Goal: Information Seeking & Learning: Learn about a topic

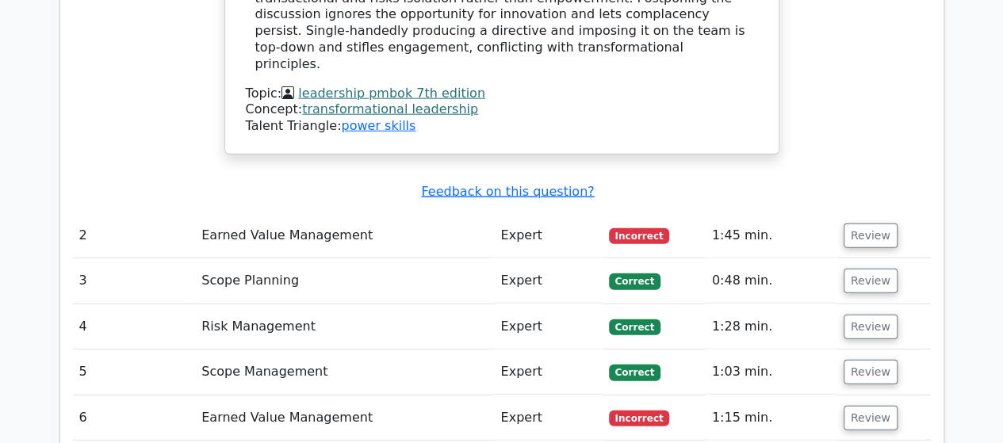
scroll to position [1940, 0]
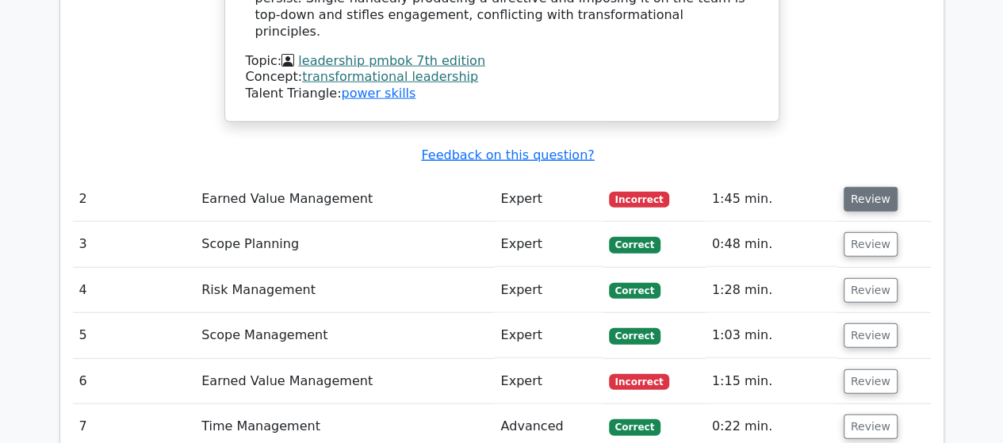
click at [858, 187] on button "Review" at bounding box center [871, 199] width 54 height 25
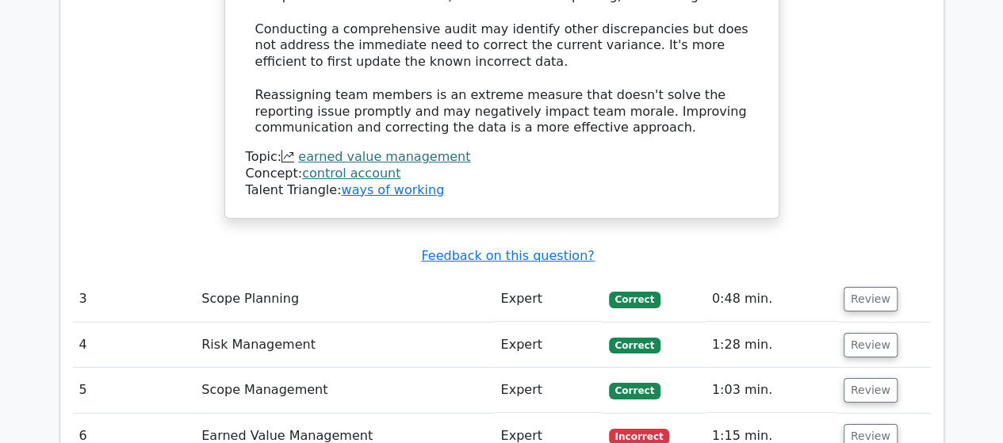
scroll to position [2891, 0]
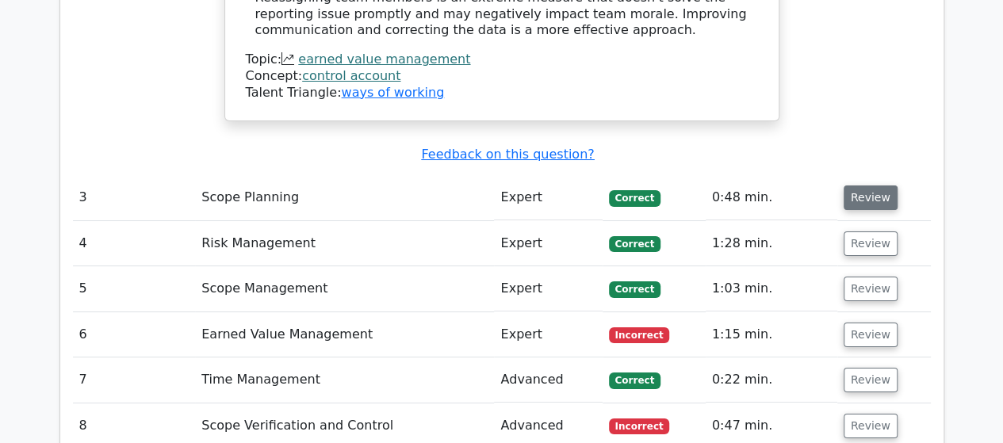
click at [859, 186] on button "Review" at bounding box center [871, 198] width 54 height 25
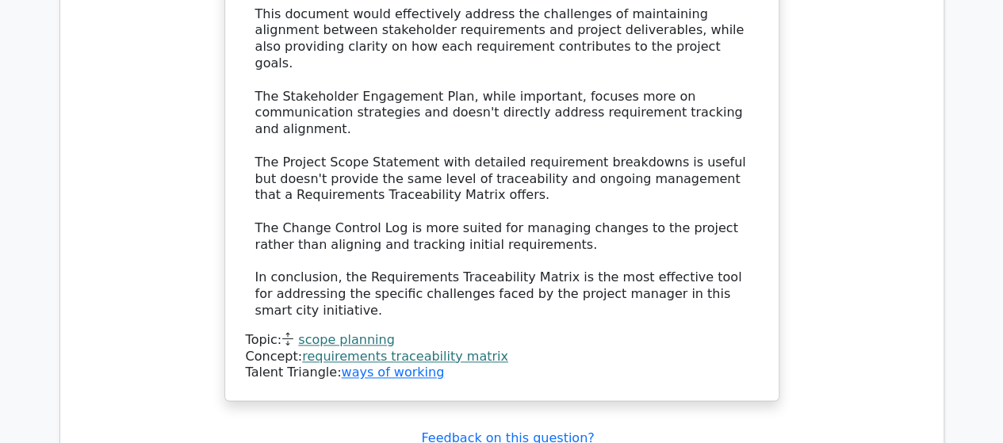
scroll to position [3922, 0]
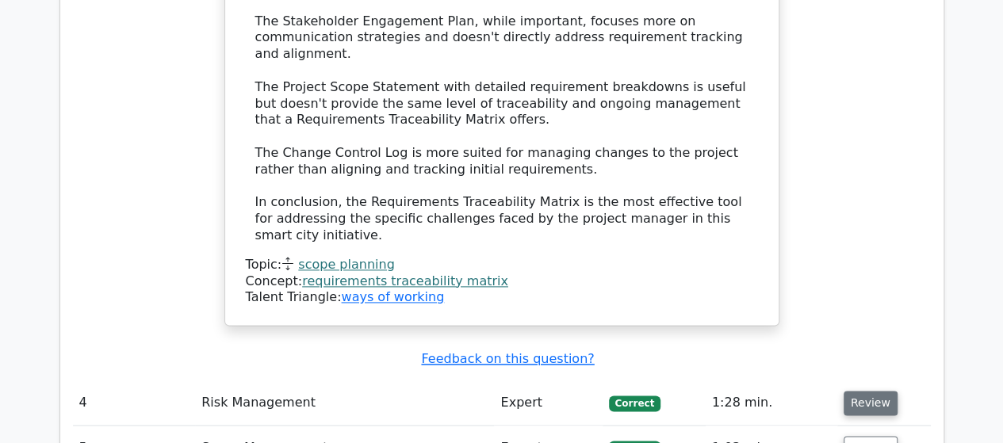
click at [870, 391] on button "Review" at bounding box center [871, 403] width 54 height 25
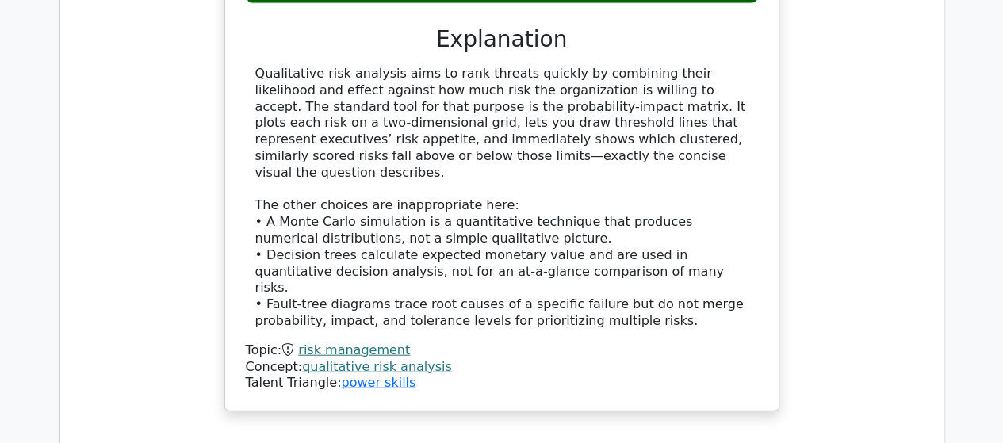
scroll to position [4794, 0]
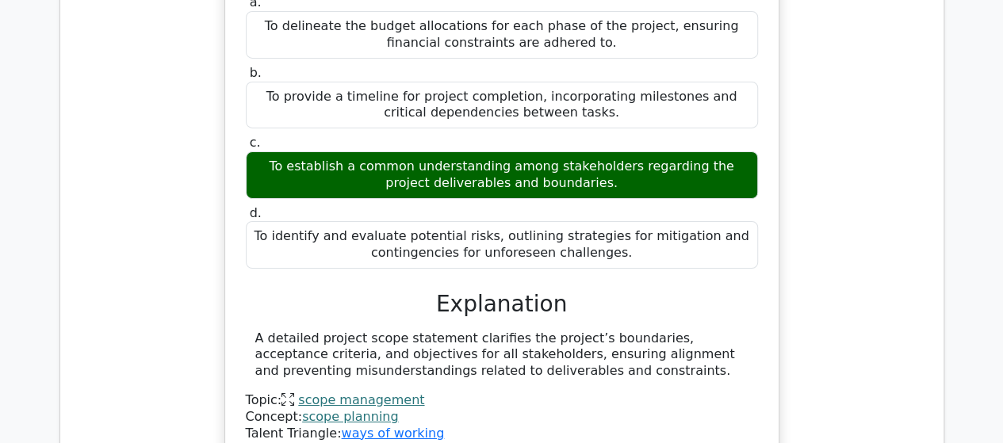
scroll to position [5667, 0]
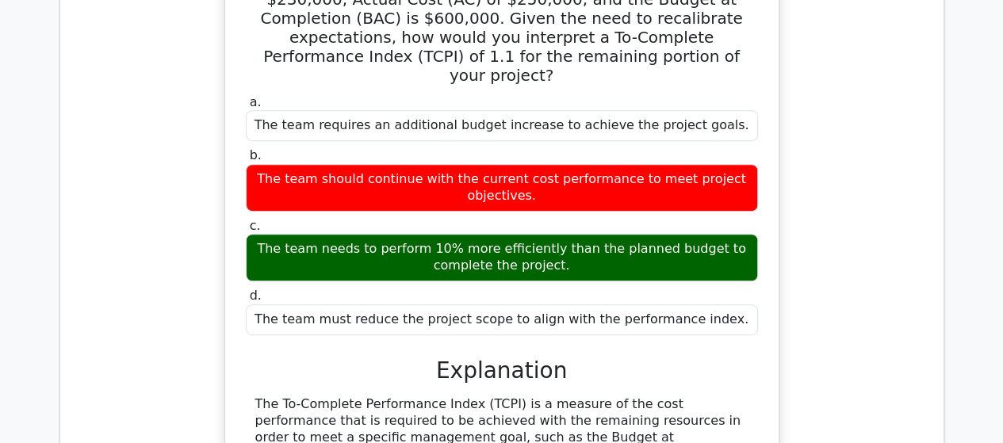
scroll to position [6618, 0]
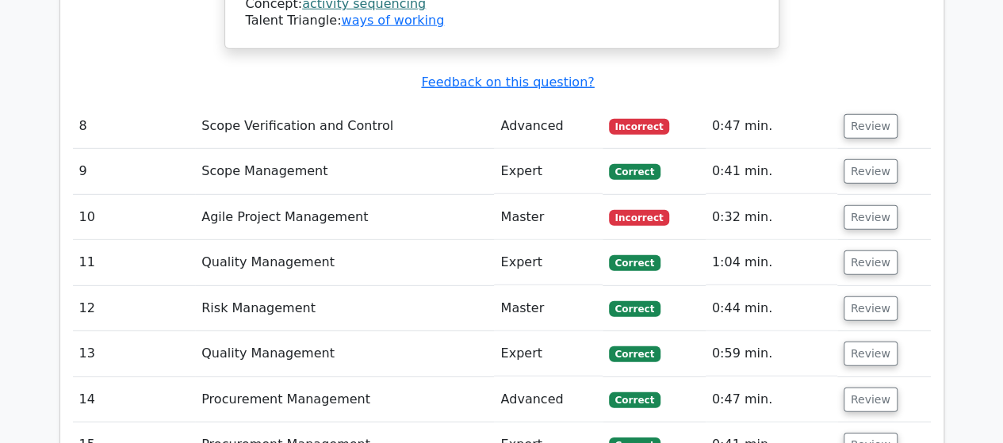
scroll to position [8061, 0]
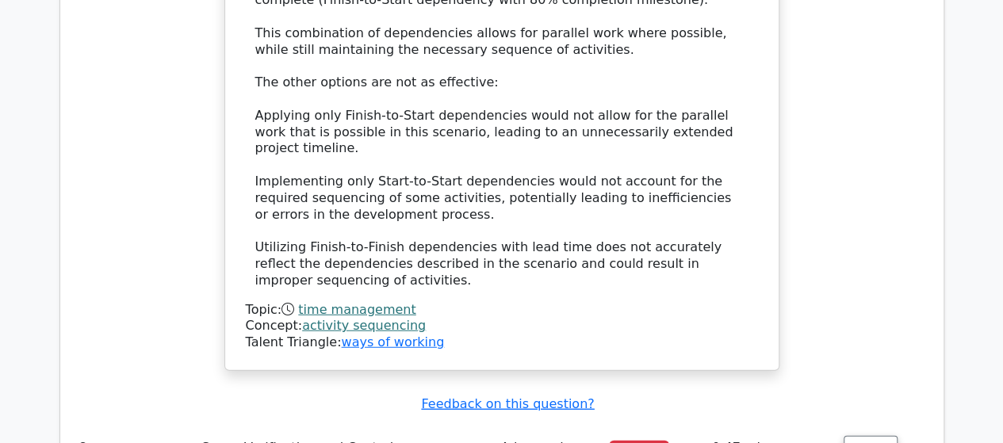
scroll to position [7586, 0]
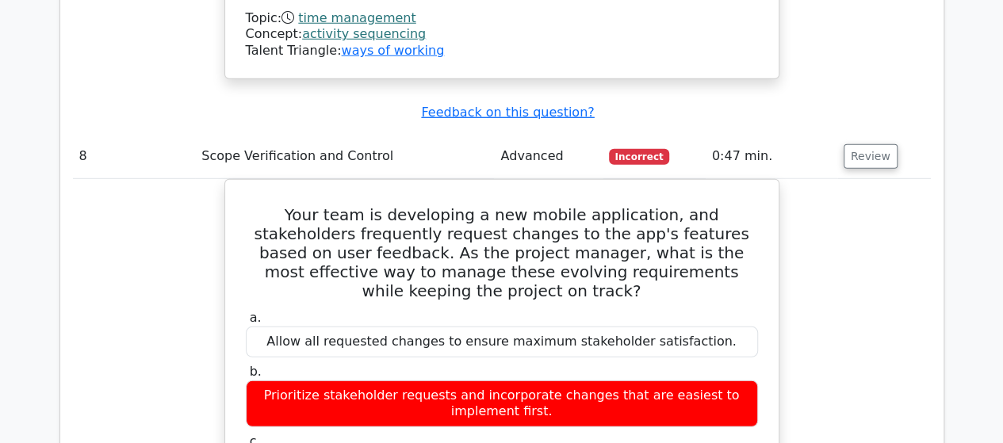
scroll to position [8379, 0]
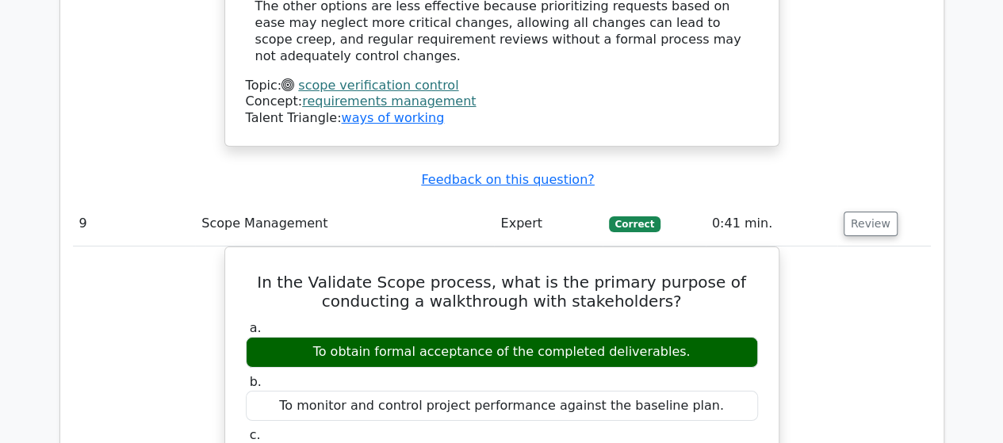
scroll to position [9172, 0]
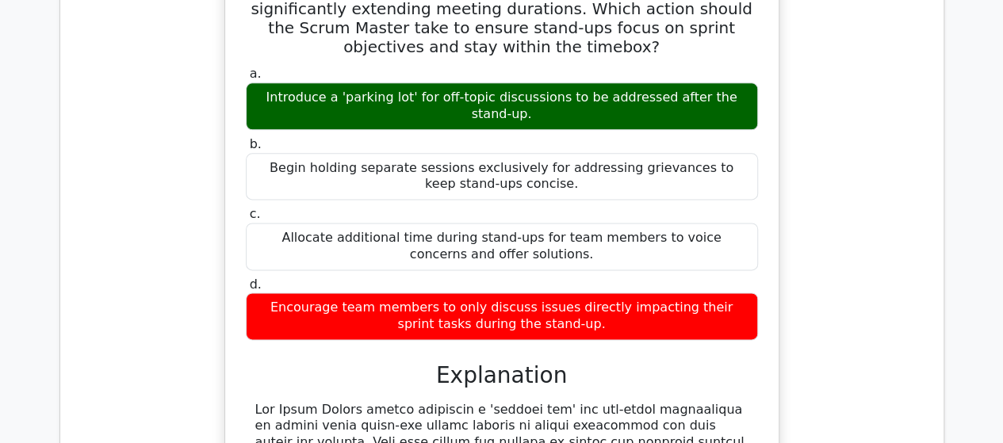
scroll to position [9964, 0]
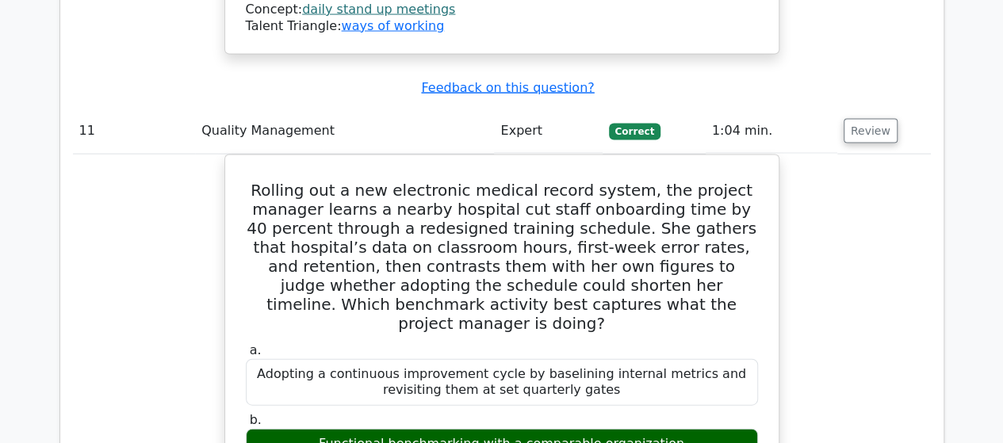
scroll to position [10916, 0]
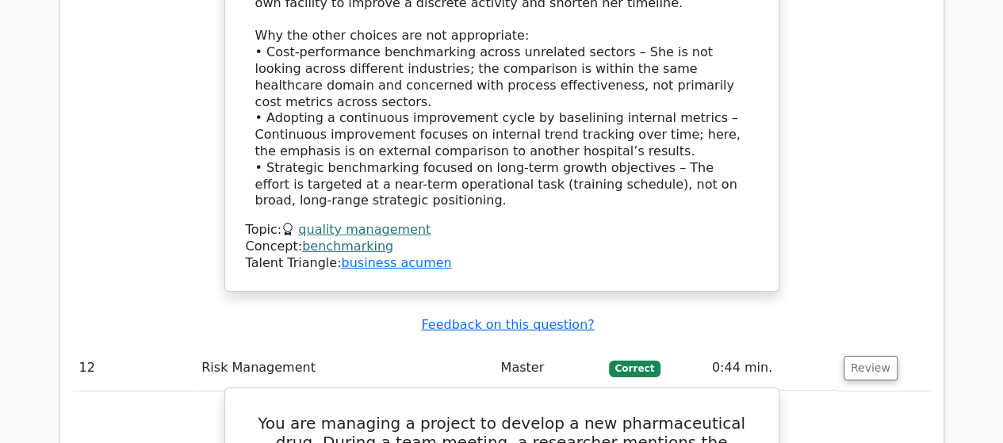
scroll to position [11550, 0]
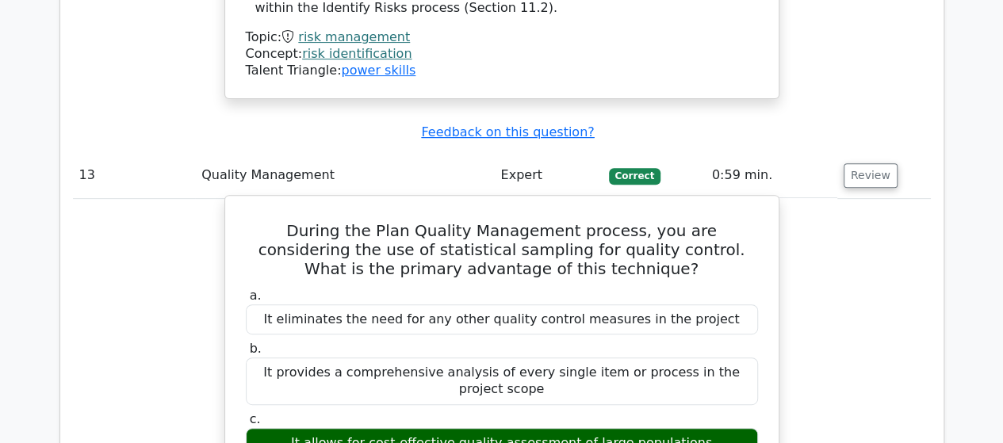
scroll to position [12502, 0]
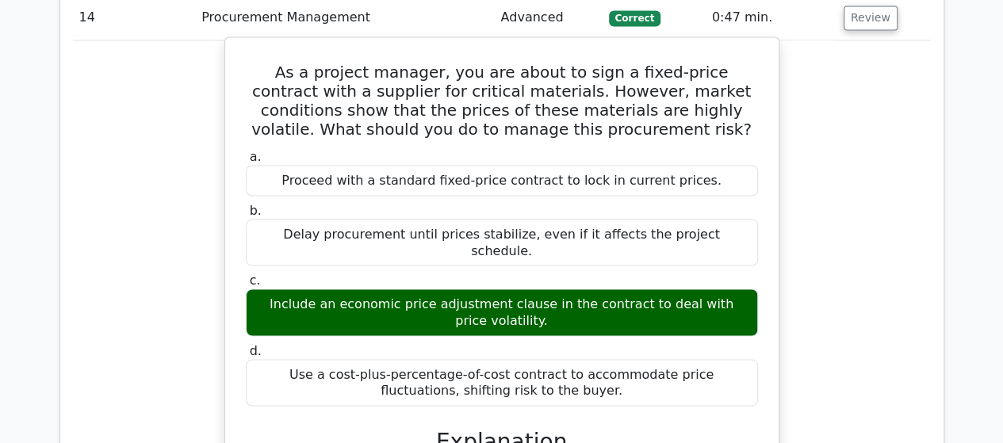
scroll to position [13454, 0]
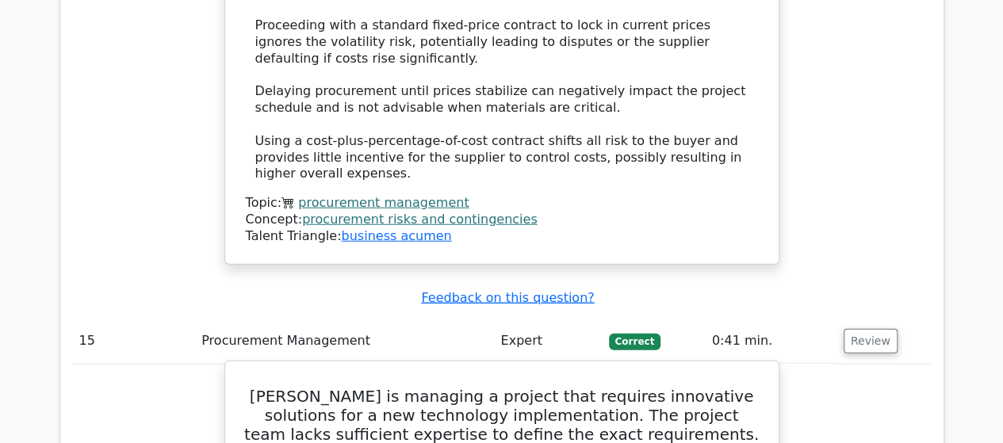
scroll to position [14167, 0]
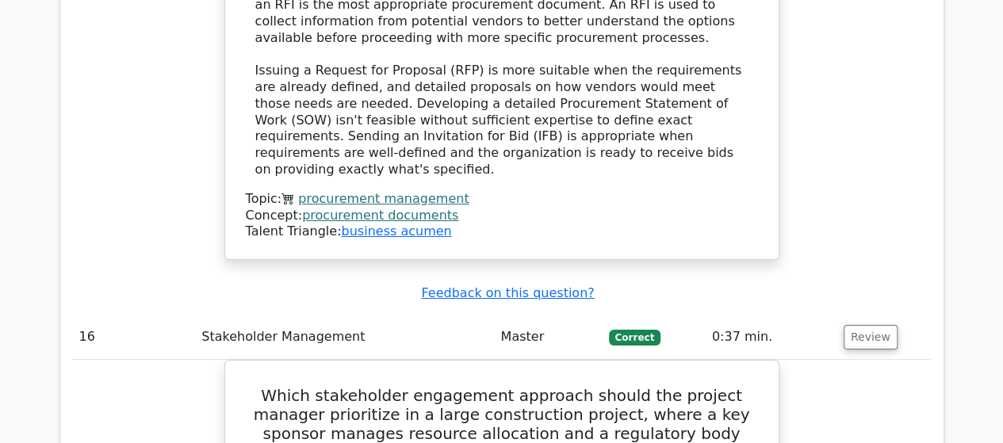
scroll to position [14881, 0]
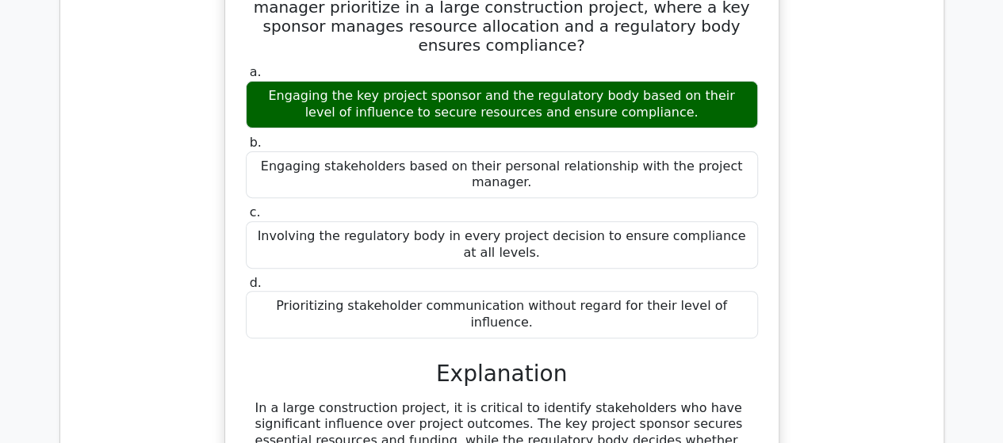
scroll to position [15436, 0]
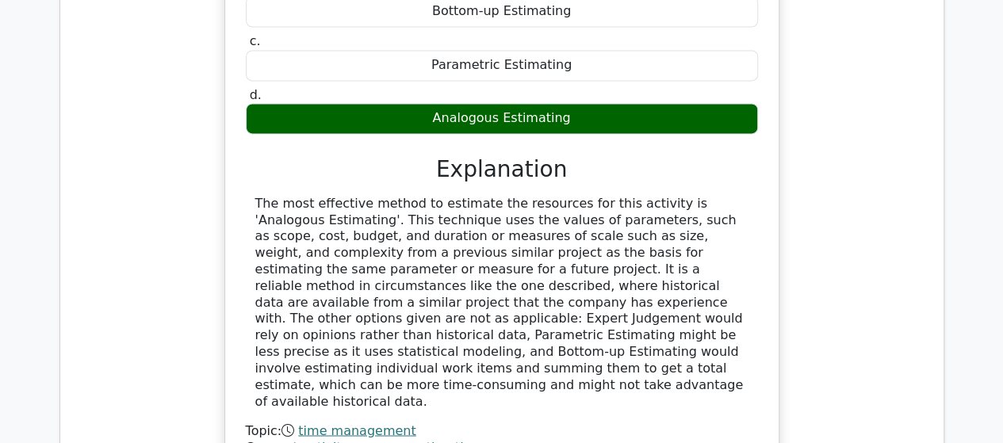
scroll to position [16150, 0]
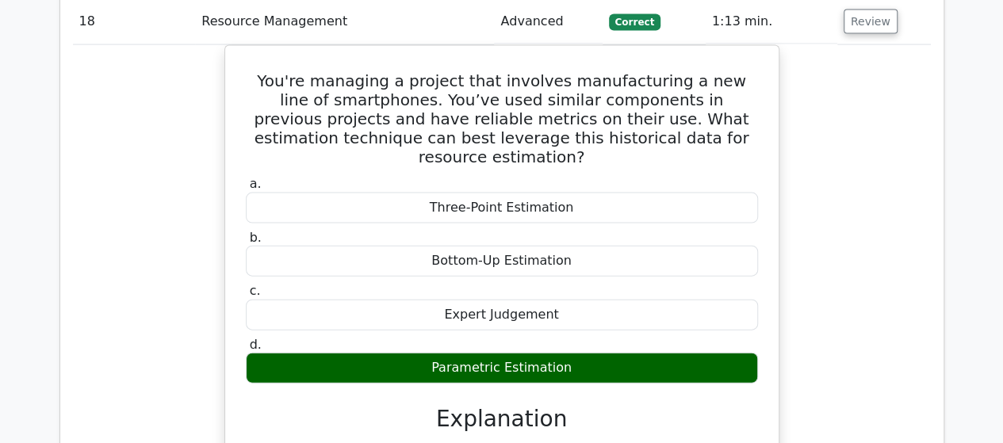
scroll to position [16863, 0]
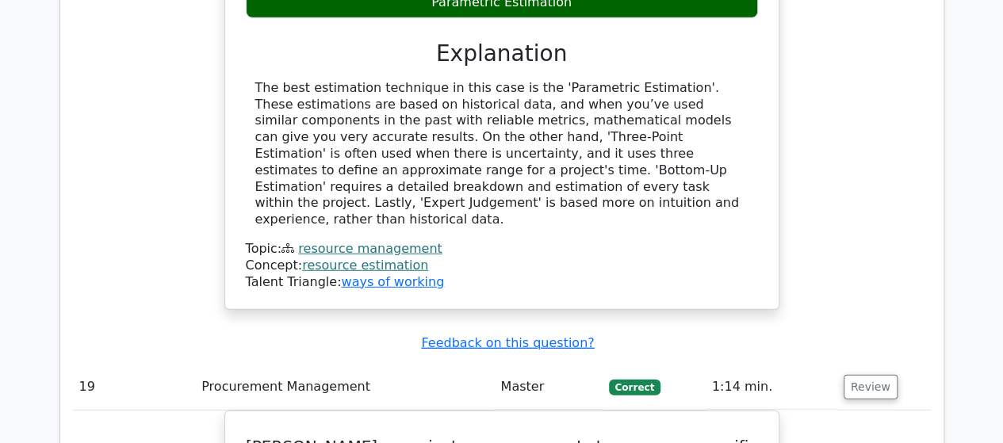
scroll to position [17141, 0]
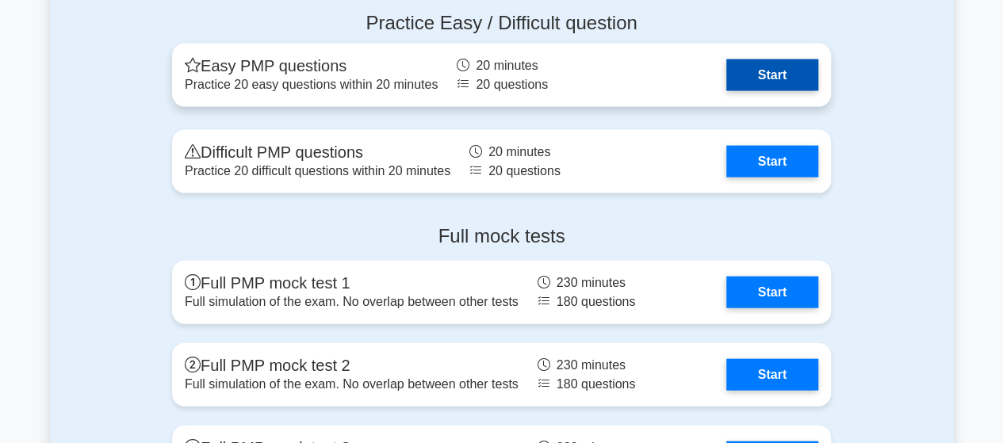
scroll to position [4520, 0]
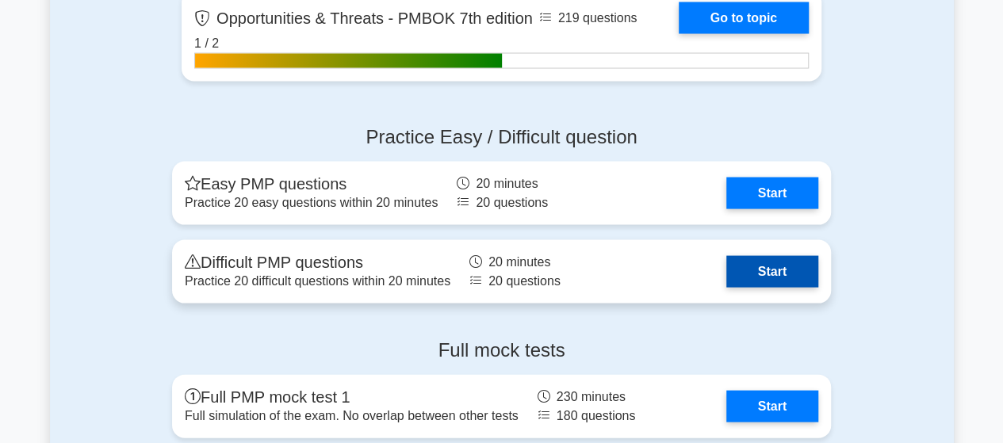
click at [726, 268] on link "Start" at bounding box center [772, 272] width 92 height 32
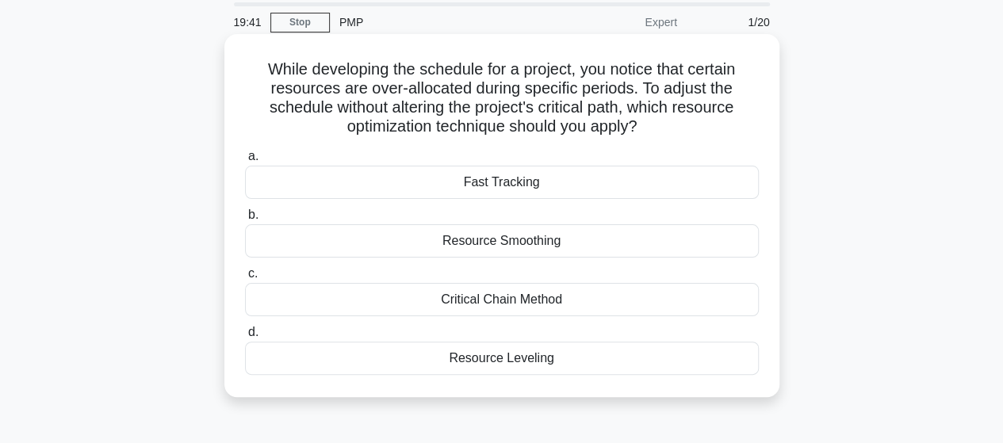
scroll to position [79, 0]
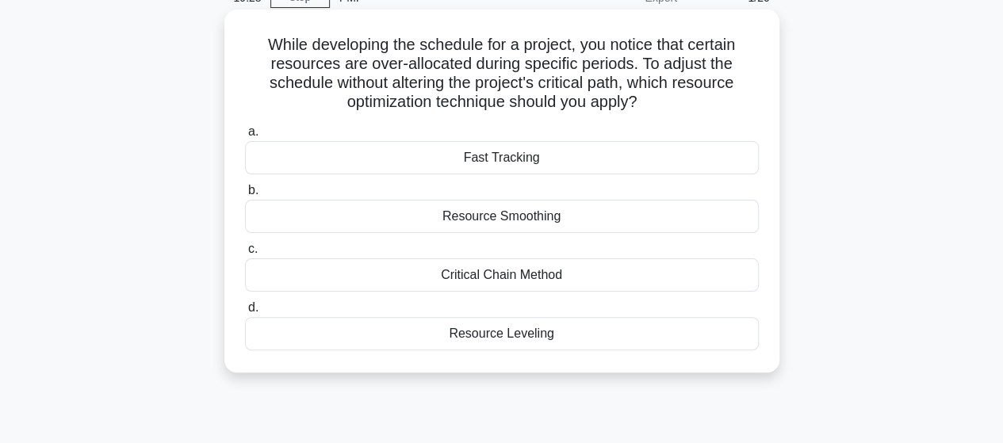
click at [508, 217] on div "Resource Smoothing" at bounding box center [502, 216] width 514 height 33
click at [245, 196] on input "b. Resource Smoothing" at bounding box center [245, 191] width 0 height 10
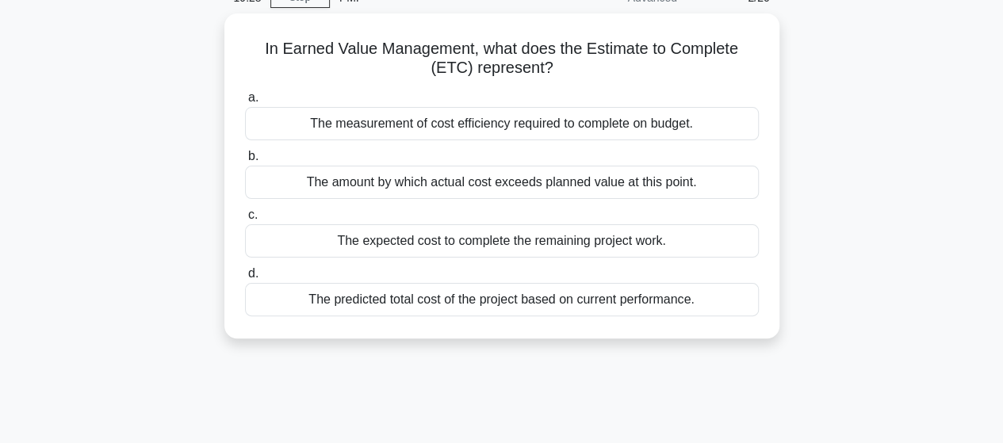
scroll to position [0, 0]
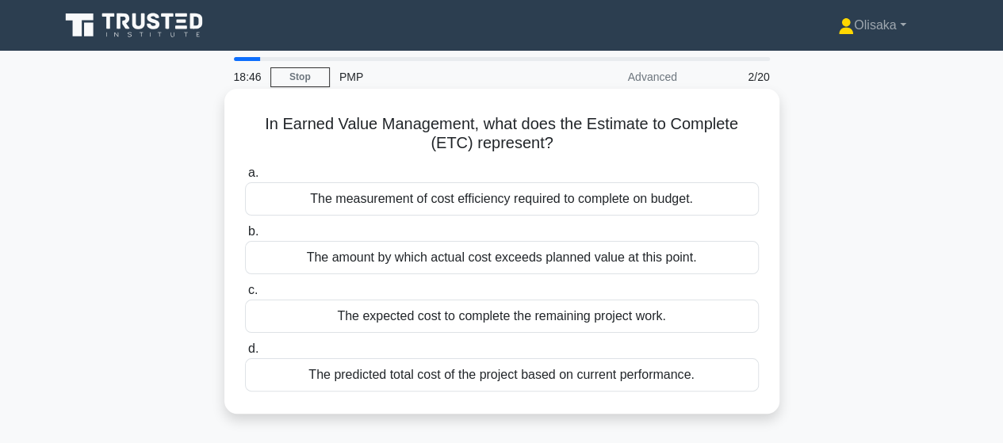
click at [471, 320] on div "The expected cost to complete the remaining project work." at bounding box center [502, 316] width 514 height 33
click at [245, 296] on input "c. The expected cost to complete the remaining project work." at bounding box center [245, 290] width 0 height 10
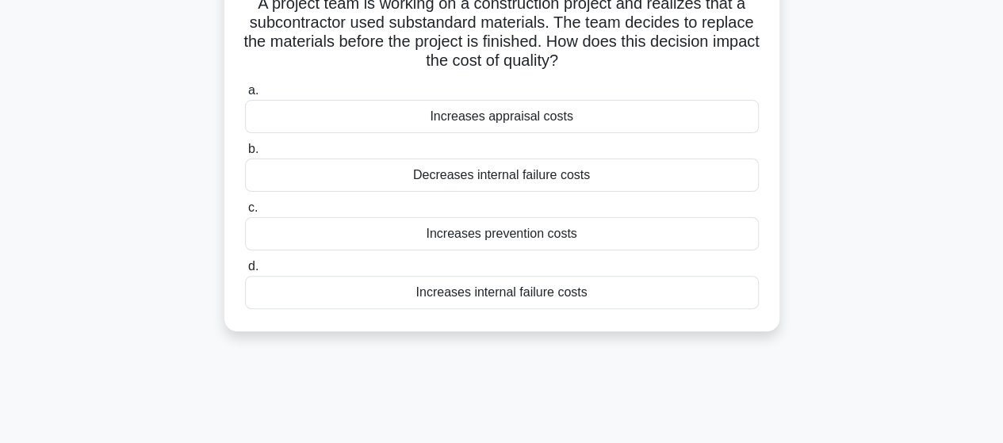
scroll to position [159, 0]
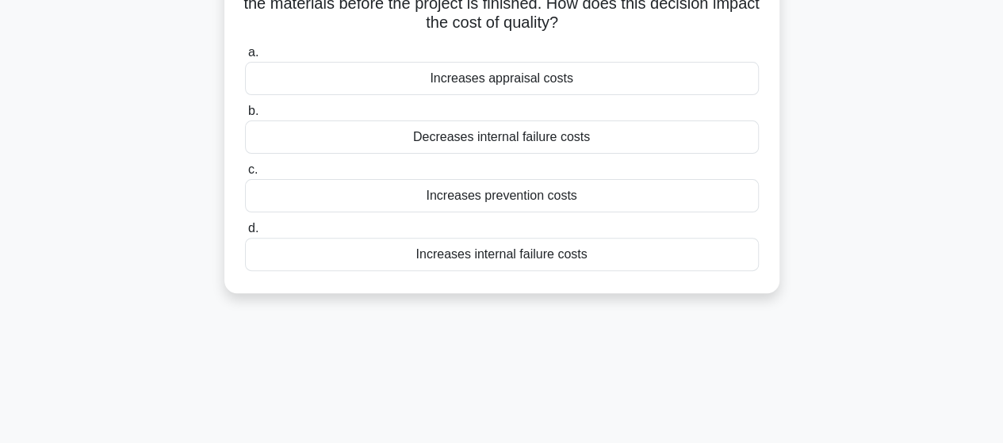
click at [479, 256] on div "Increases internal failure costs" at bounding box center [502, 254] width 514 height 33
click at [245, 234] on input "d. Increases internal failure costs" at bounding box center [245, 229] width 0 height 10
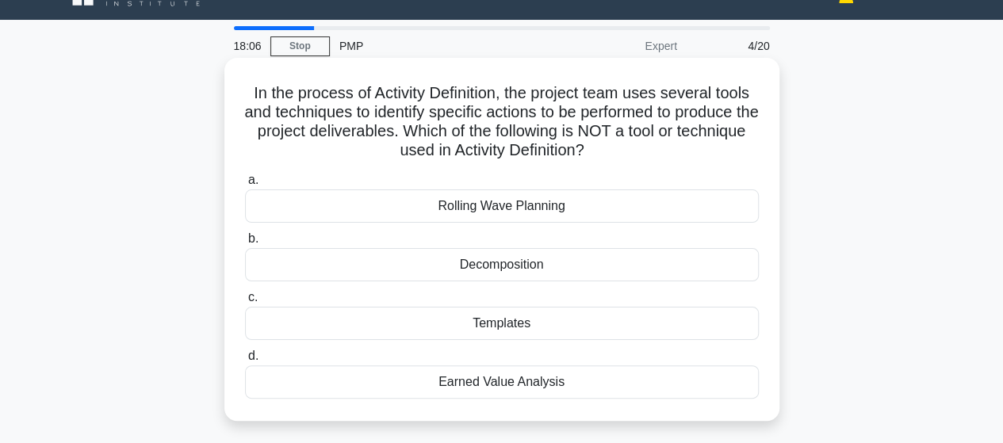
scroll to position [0, 0]
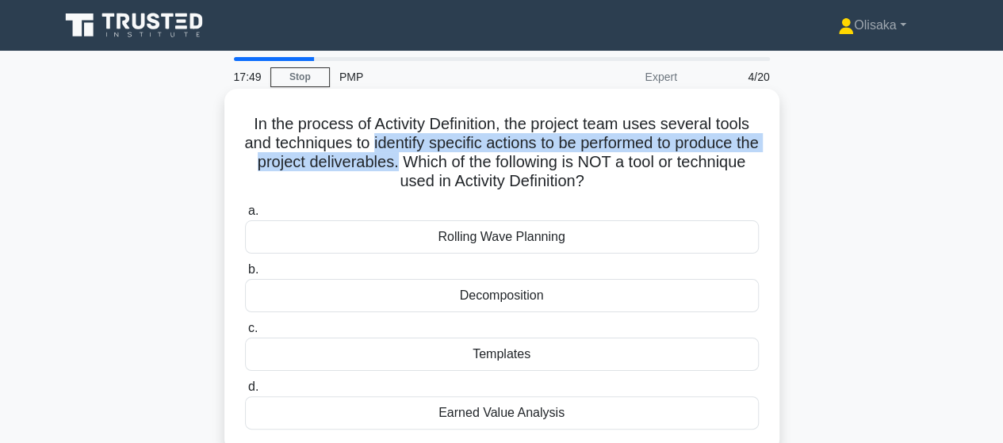
drag, startPoint x: 381, startPoint y: 142, endPoint x: 444, endPoint y: 162, distance: 66.5
click at [444, 162] on h5 "In the process of Activity Definition, the project team uses several tools and …" at bounding box center [501, 153] width 517 height 78
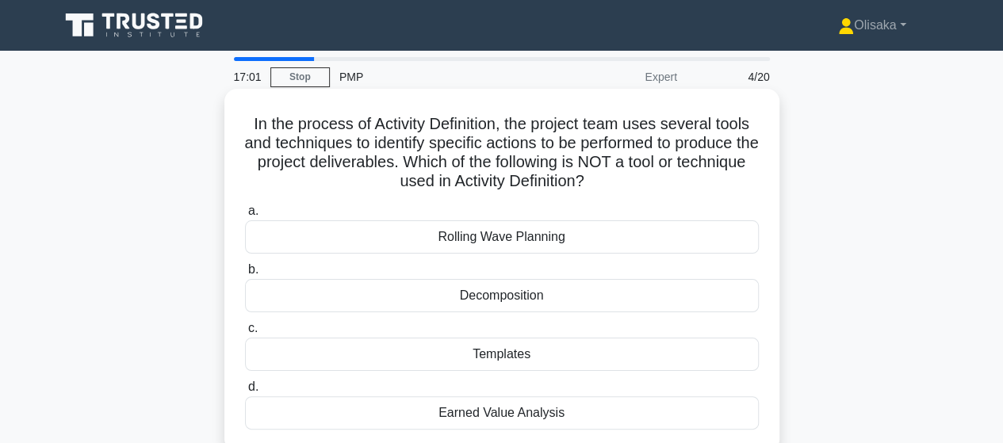
click at [510, 358] on div "Templates" at bounding box center [502, 354] width 514 height 33
click at [245, 334] on input "c. Templates" at bounding box center [245, 329] width 0 height 10
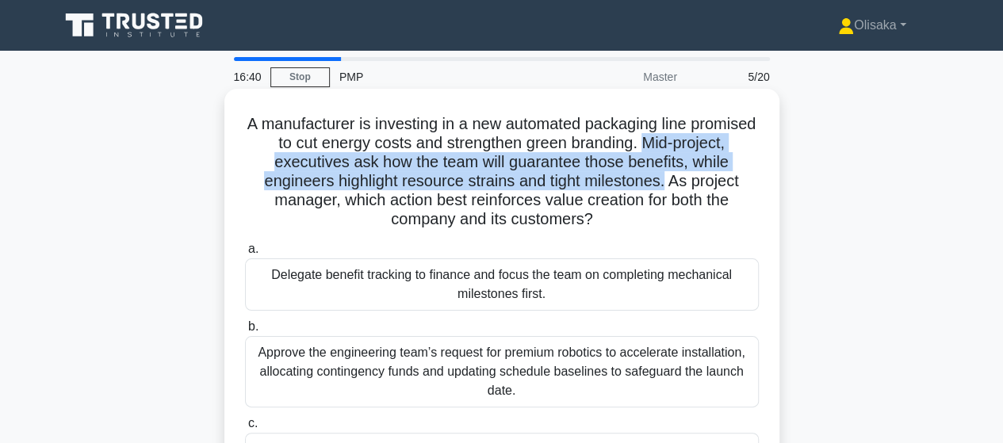
drag, startPoint x: 709, startPoint y: 142, endPoint x: 718, endPoint y: 183, distance: 42.3
click at [718, 183] on h5 "A manufacturer is investing in a new automated packaging line promised to cut e…" at bounding box center [501, 172] width 517 height 116
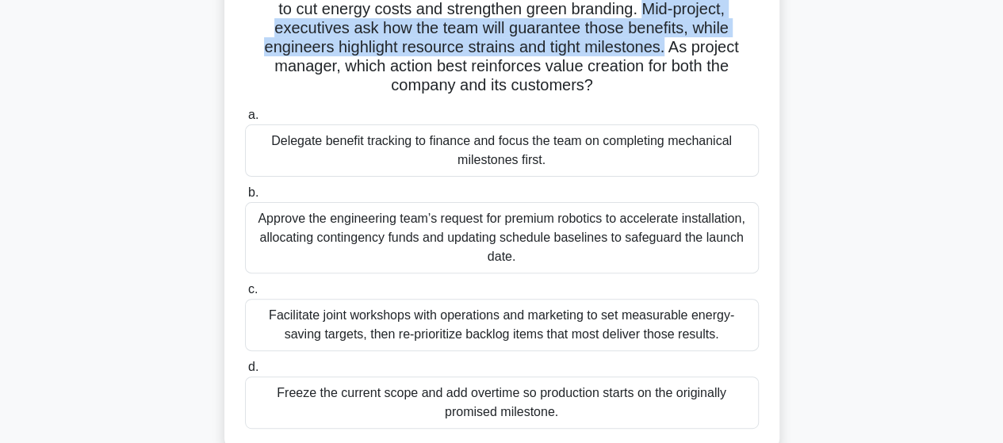
scroll to position [159, 0]
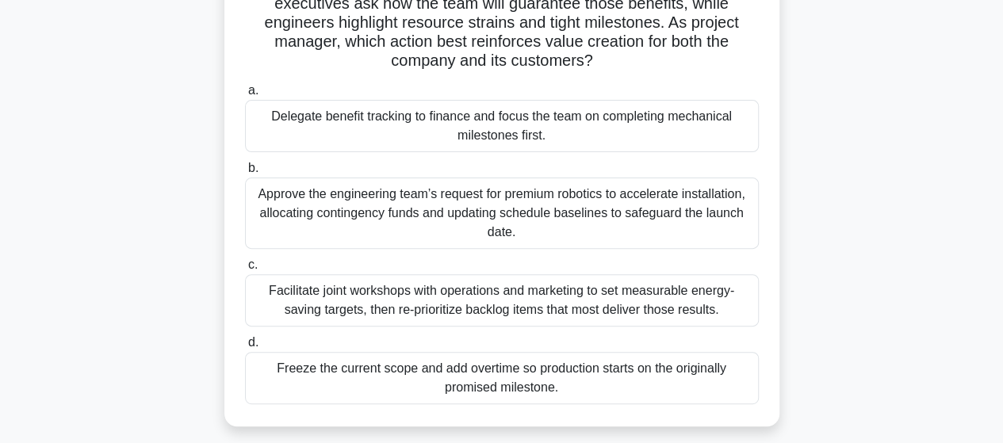
click at [460, 305] on div "Facilitate joint workshops with operations and marketing to set measurable ener…" at bounding box center [502, 300] width 514 height 52
click at [245, 270] on input "c. Facilitate joint workshops with operations and marketing to set measurable e…" at bounding box center [245, 265] width 0 height 10
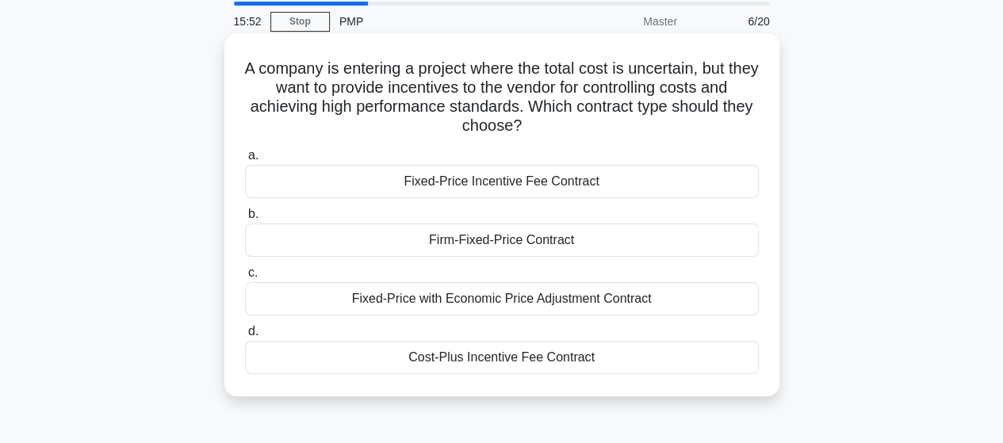
scroll to position [79, 0]
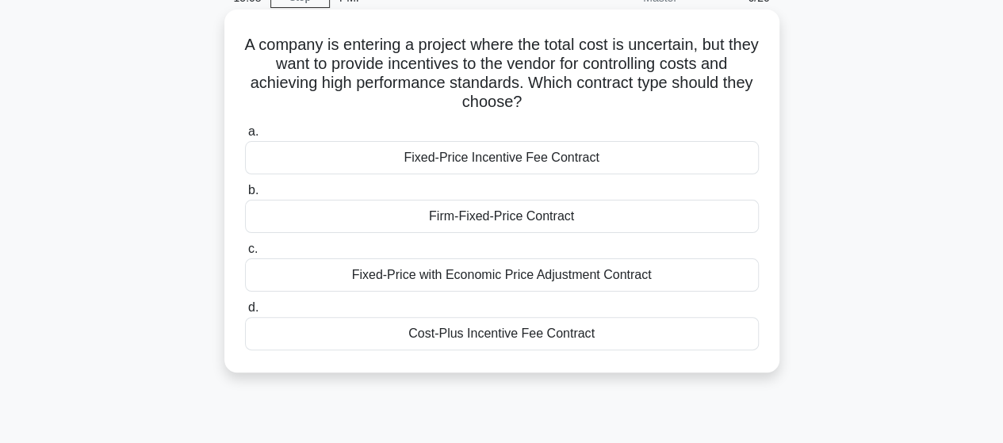
click at [493, 337] on div "Cost-Plus Incentive Fee Contract" at bounding box center [502, 333] width 514 height 33
click at [245, 313] on input "d. Cost-Plus Incentive Fee Contract" at bounding box center [245, 308] width 0 height 10
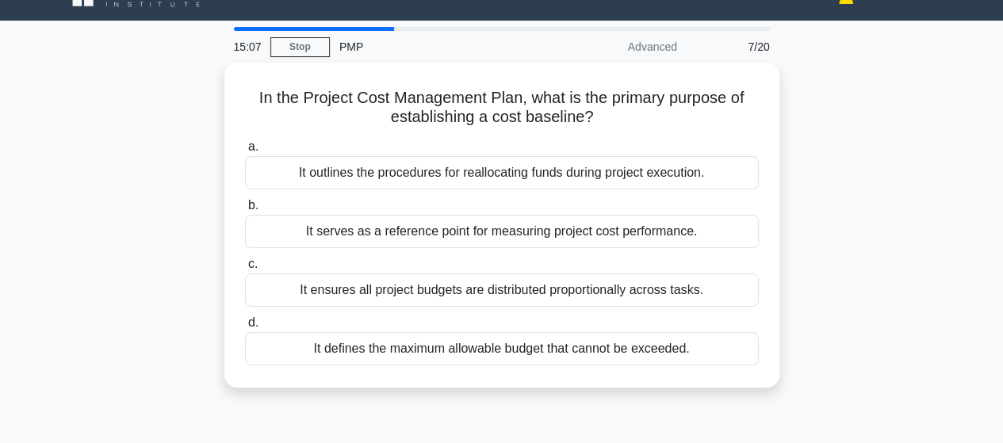
scroll to position [0, 0]
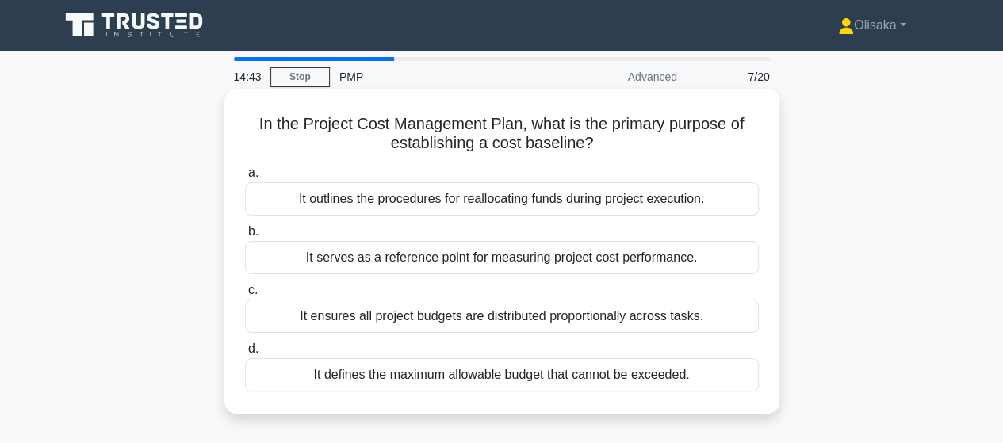
click at [505, 264] on div "It serves as a reference point for measuring project cost performance." at bounding box center [502, 257] width 514 height 33
click at [245, 237] on input "b. It serves as a reference point for measuring project cost performance." at bounding box center [245, 232] width 0 height 10
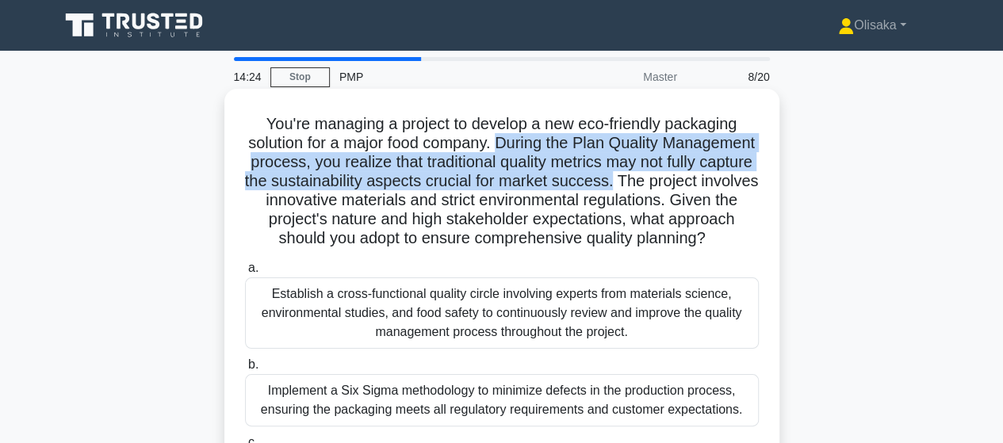
drag, startPoint x: 552, startPoint y: 148, endPoint x: 752, endPoint y: 187, distance: 203.6
click at [752, 187] on h5 "You're managing a project to develop a new eco-friendly packaging solution for …" at bounding box center [501, 181] width 517 height 135
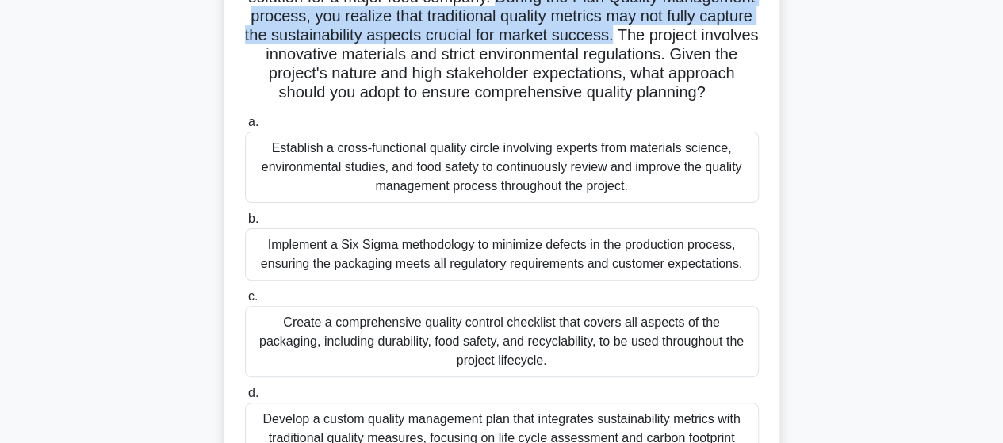
scroll to position [238, 0]
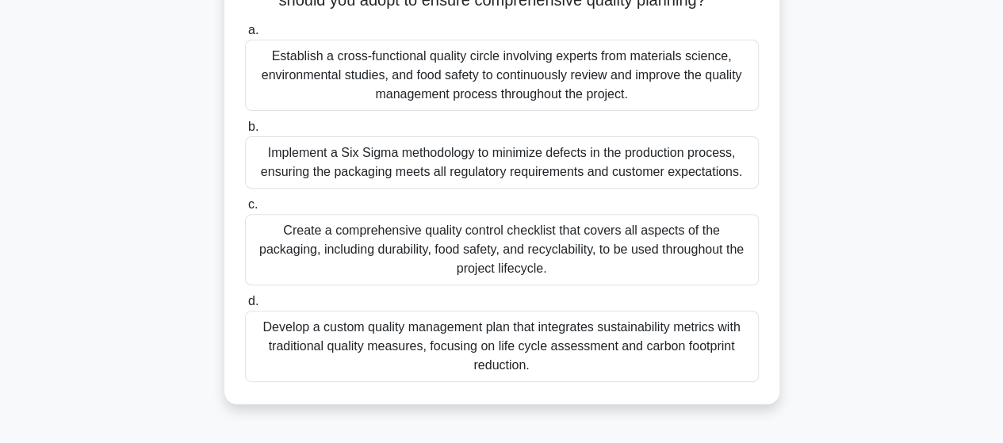
click at [508, 358] on div "Develop a custom quality management plan that integrates sustainability metrics…" at bounding box center [502, 346] width 514 height 71
click at [245, 307] on input "d. Develop a custom quality management plan that integrates sustainability metr…" at bounding box center [245, 302] width 0 height 10
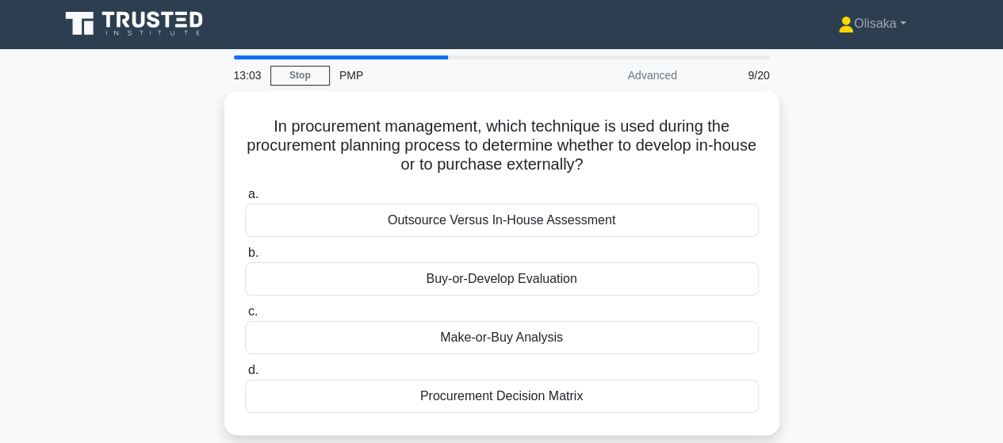
scroll to position [0, 0]
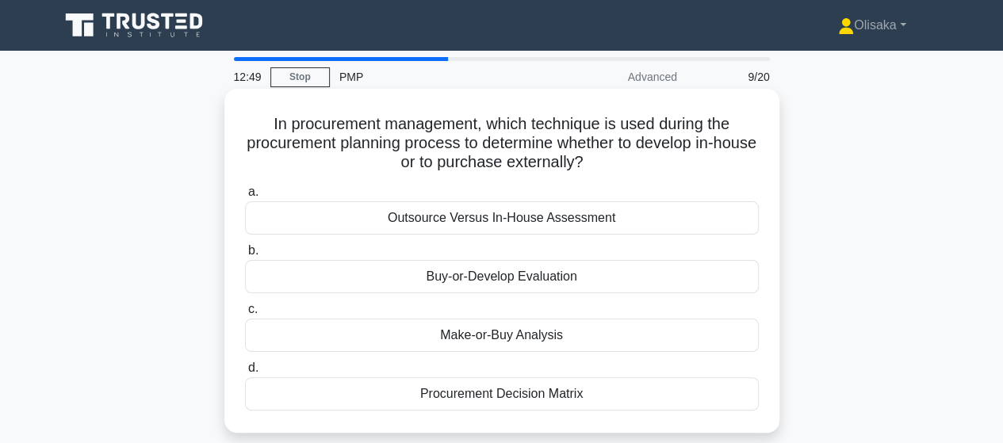
click at [515, 334] on div "Make-or-Buy Analysis" at bounding box center [502, 335] width 514 height 33
click at [245, 315] on input "c. Make-or-Buy Analysis" at bounding box center [245, 310] width 0 height 10
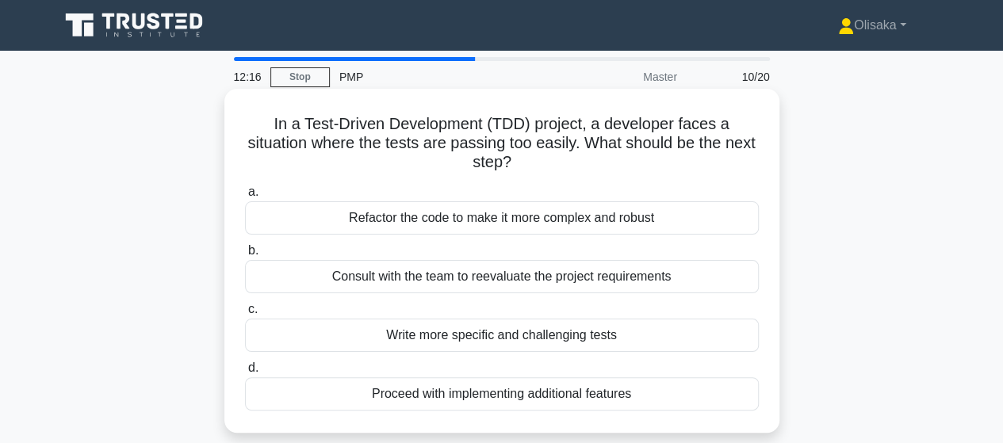
click at [476, 278] on div "Consult with the team to reevaluate the project requirements" at bounding box center [502, 276] width 514 height 33
click at [245, 256] on input "b. Consult with the team to reevaluate the project requirements" at bounding box center [245, 251] width 0 height 10
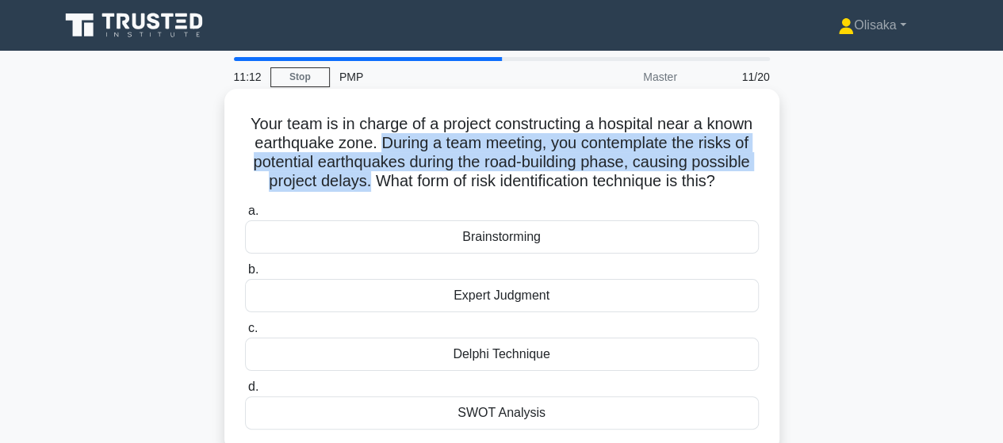
drag, startPoint x: 376, startPoint y: 141, endPoint x: 364, endPoint y: 186, distance: 46.0
click at [364, 186] on h5 "Your team is in charge of a project constructing a hospital near a known earthq…" at bounding box center [501, 153] width 517 height 78
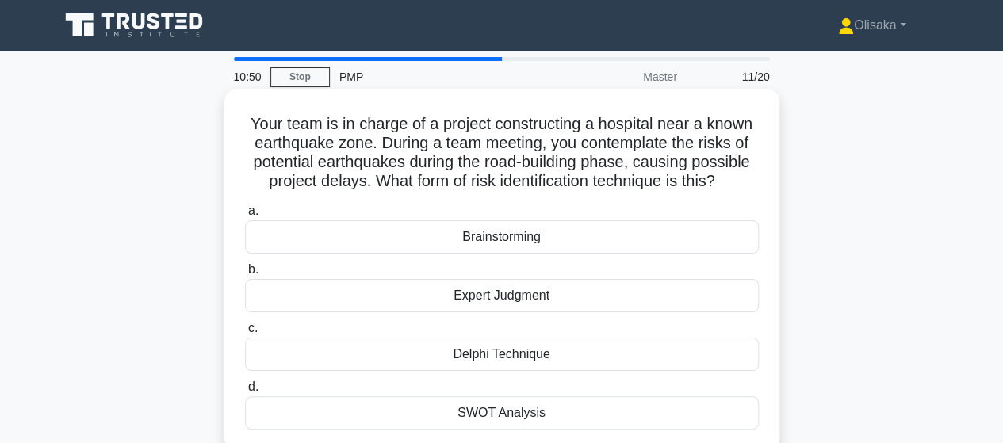
click at [514, 242] on div "Brainstorming" at bounding box center [502, 236] width 514 height 33
click at [245, 216] on input "a. Brainstorming" at bounding box center [245, 211] width 0 height 10
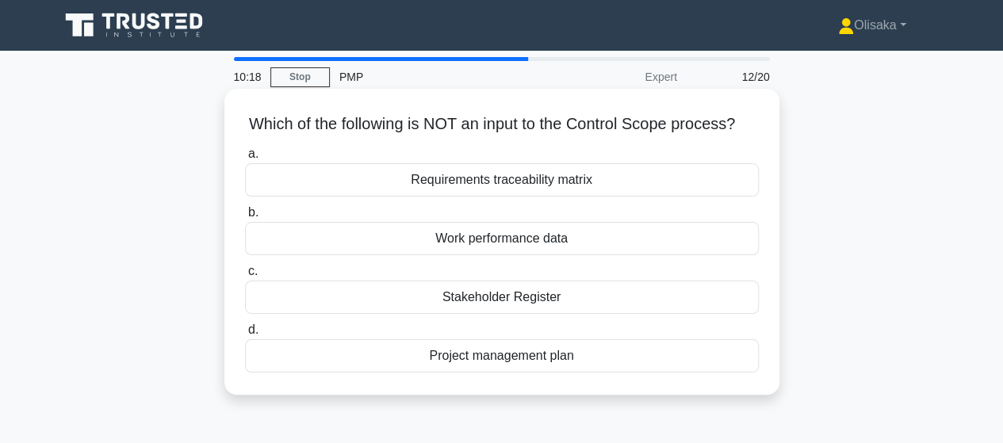
click at [531, 373] on div "Project management plan" at bounding box center [502, 355] width 514 height 33
click at [245, 335] on input "d. Project management plan" at bounding box center [245, 330] width 0 height 10
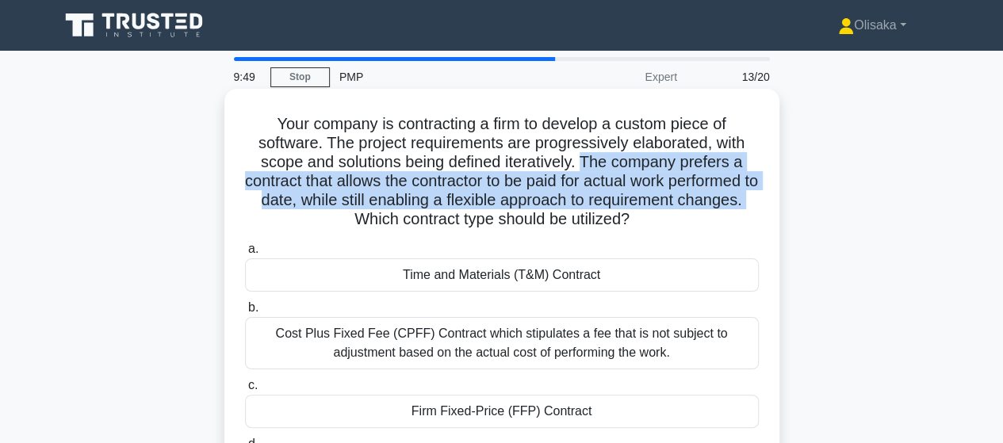
drag, startPoint x: 586, startPoint y: 162, endPoint x: 427, endPoint y: 218, distance: 168.3
click at [427, 218] on h5 "Your company is contracting a firm to develop a custom piece of software. The p…" at bounding box center [501, 172] width 517 height 116
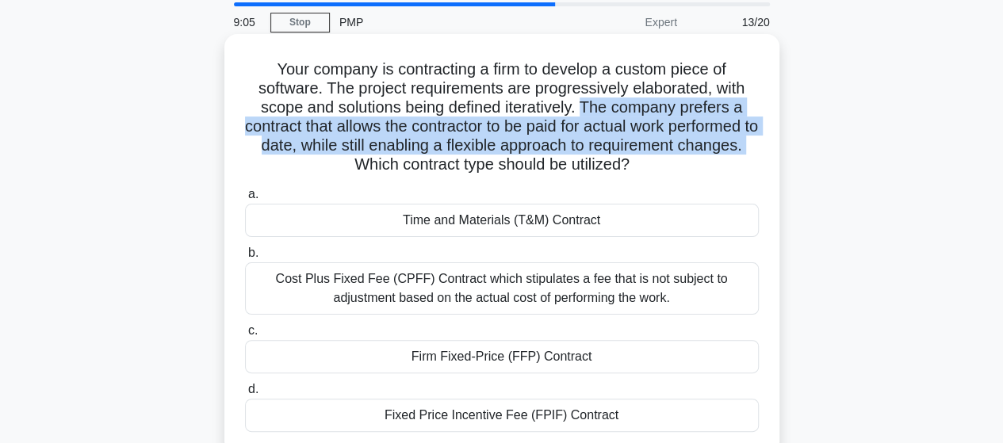
scroll to position [79, 0]
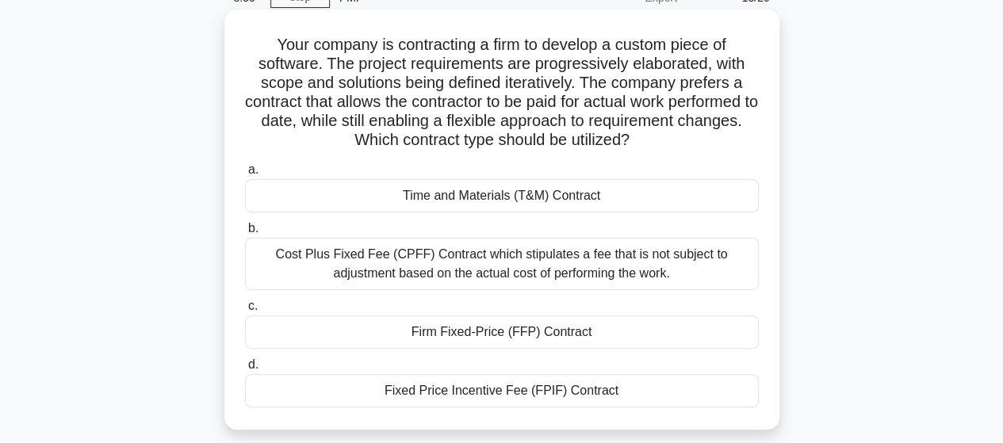
click at [450, 197] on div "Time and Materials (T&M) Contract" at bounding box center [502, 195] width 514 height 33
click at [245, 175] on input "a. Time and Materials (T&M) Contract" at bounding box center [245, 170] width 0 height 10
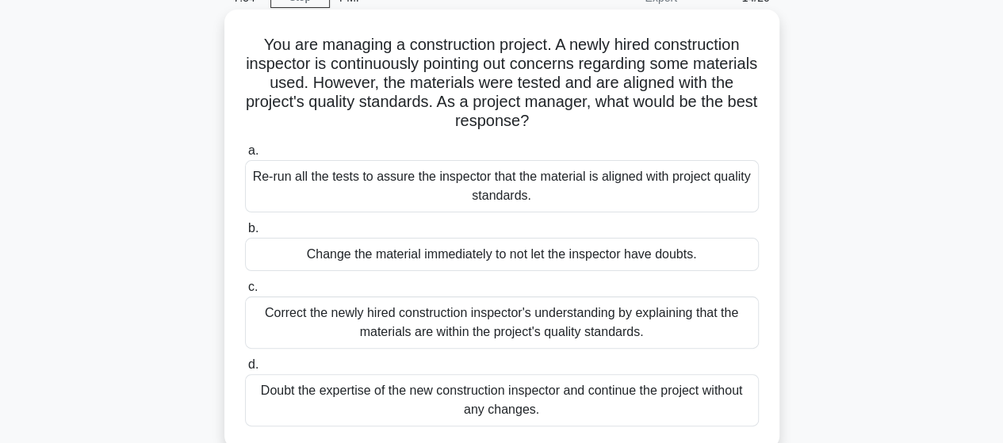
click at [419, 188] on div "Re-run all the tests to assure the inspector that the material is aligned with …" at bounding box center [502, 186] width 514 height 52
click at [245, 156] on input "a. Re-run all the tests to assure the inspector that the material is aligned wi…" at bounding box center [245, 151] width 0 height 10
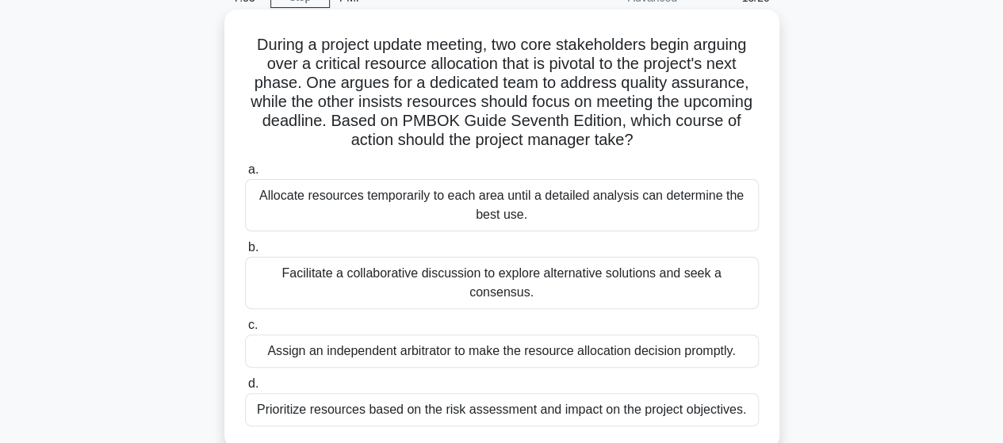
scroll to position [0, 0]
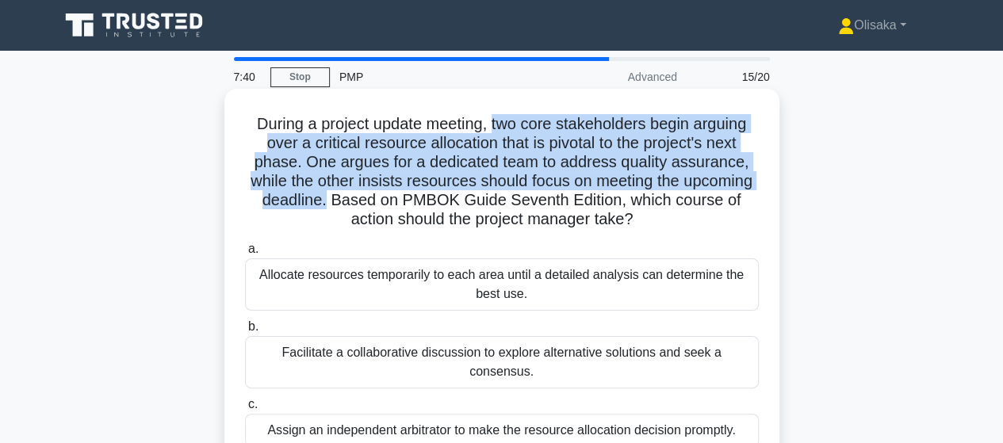
drag, startPoint x: 491, startPoint y: 124, endPoint x: 327, endPoint y: 200, distance: 180.6
click at [327, 200] on h5 "During a project update meeting, two core stakeholders begin arguing over a cri…" at bounding box center [501, 172] width 517 height 116
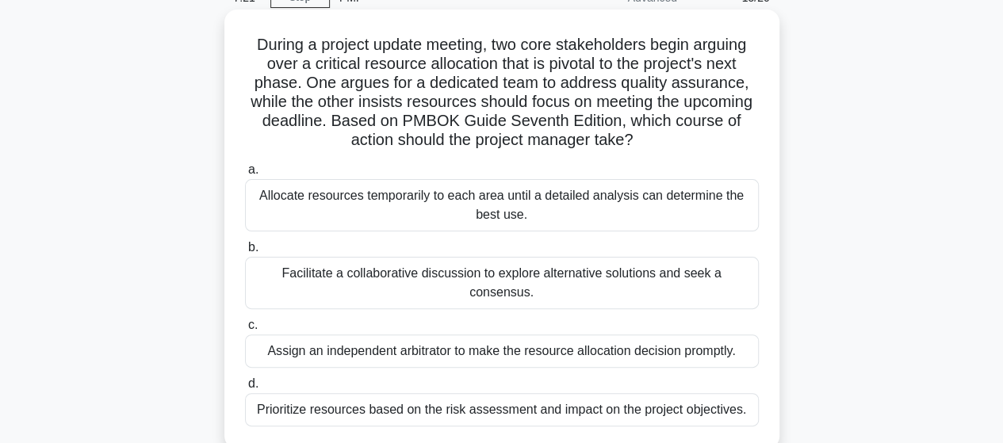
click at [529, 281] on div "Facilitate a collaborative discussion to explore alternative solutions and seek…" at bounding box center [502, 283] width 514 height 52
click at [245, 253] on input "b. Facilitate a collaborative discussion to explore alternative solutions and s…" at bounding box center [245, 248] width 0 height 10
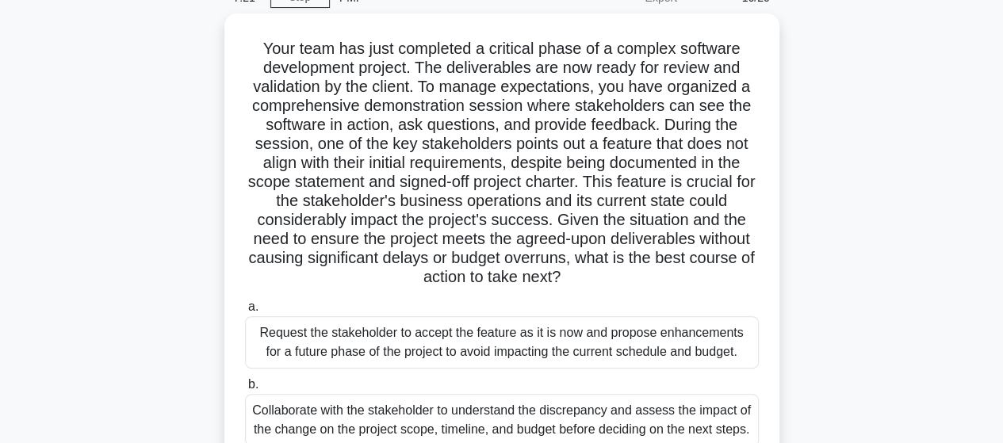
scroll to position [0, 0]
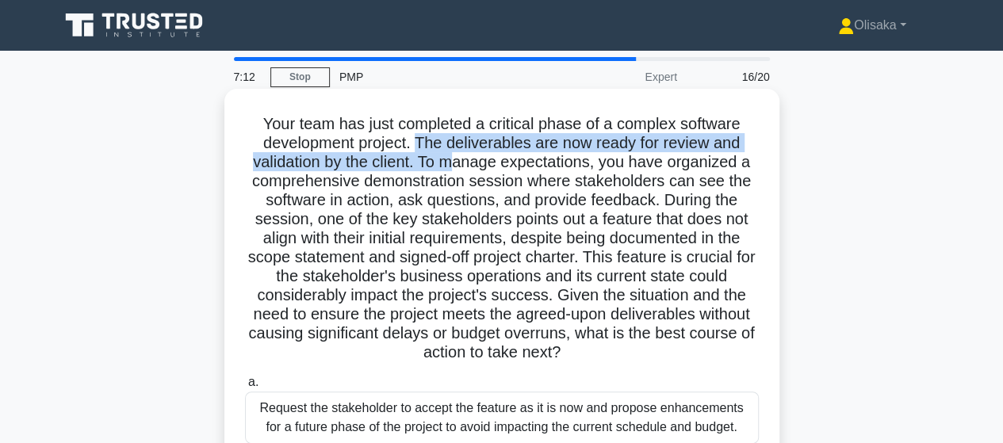
drag, startPoint x: 414, startPoint y: 144, endPoint x: 500, endPoint y: 167, distance: 88.7
click at [452, 163] on h5 "Your team has just completed a critical phase of a complex software development…" at bounding box center [501, 238] width 517 height 249
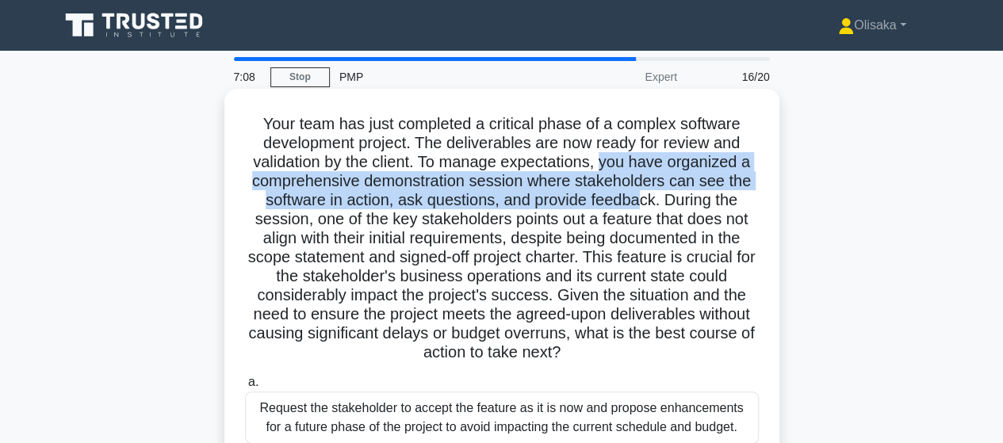
drag, startPoint x: 603, startPoint y: 160, endPoint x: 644, endPoint y: 197, distance: 55.6
click at [644, 197] on h5 "Your team has just completed a critical phase of a complex software development…" at bounding box center [501, 238] width 517 height 249
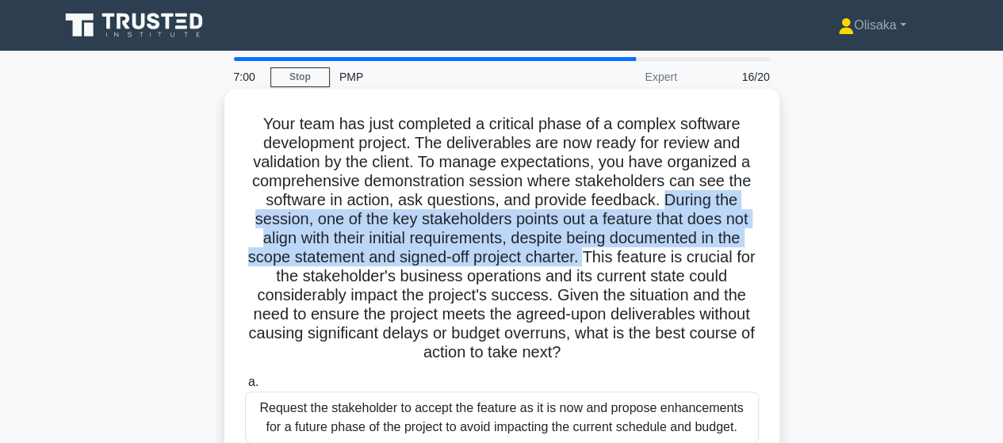
drag, startPoint x: 668, startPoint y: 202, endPoint x: 602, endPoint y: 261, distance: 88.2
click at [602, 261] on h5 "Your team has just completed a critical phase of a complex software development…" at bounding box center [501, 238] width 517 height 249
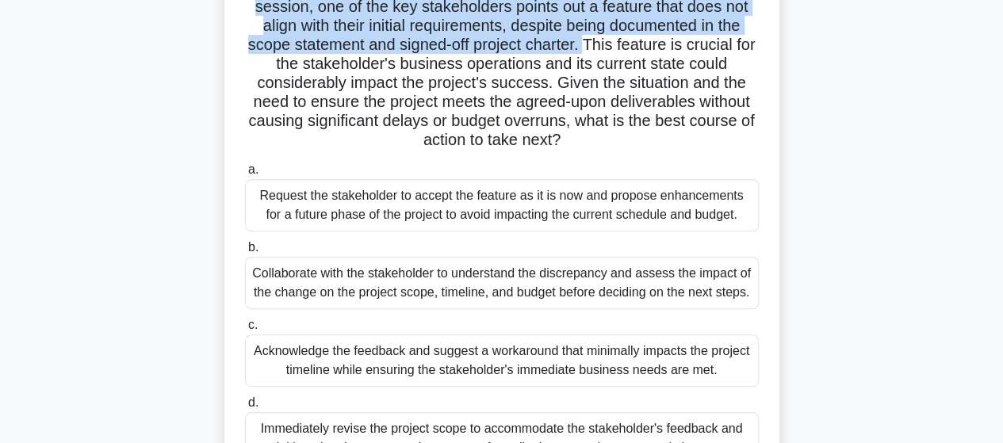
scroll to position [238, 0]
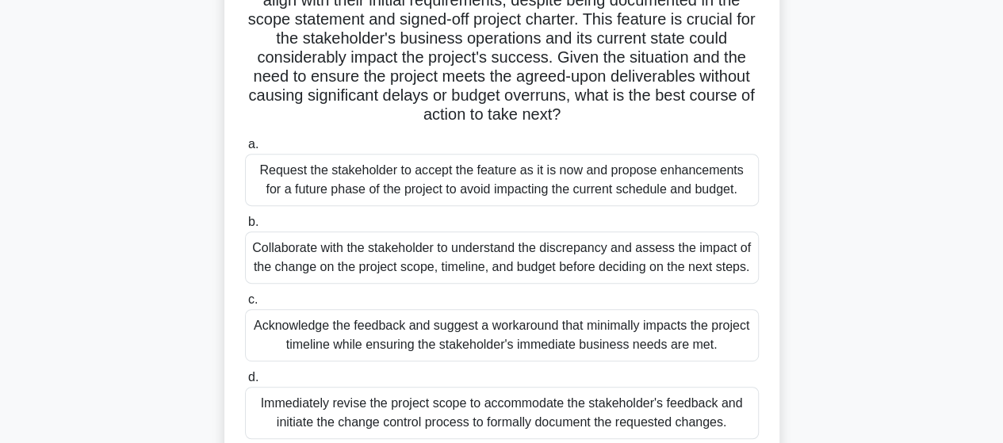
click at [502, 269] on div "Collaborate with the stakeholder to understand the discrepancy and assess the i…" at bounding box center [502, 258] width 514 height 52
click at [245, 228] on input "b. Collaborate with the stakeholder to understand the discrepancy and assess th…" at bounding box center [245, 222] width 0 height 10
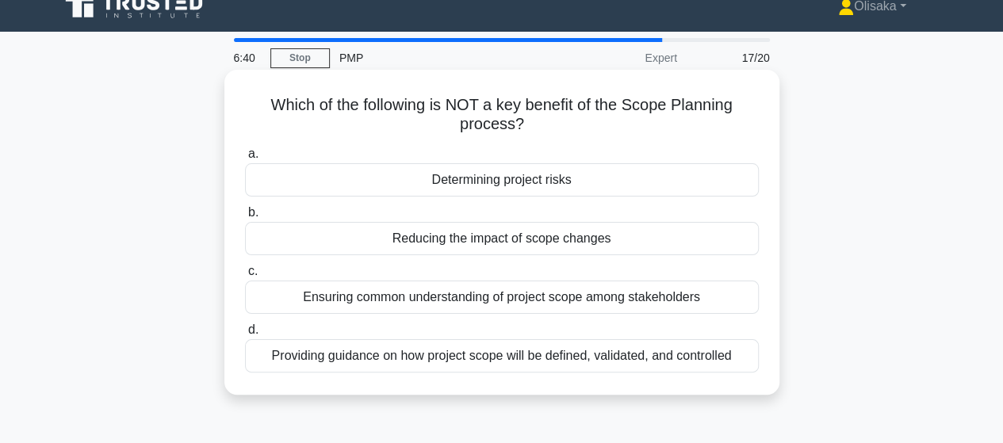
scroll to position [0, 0]
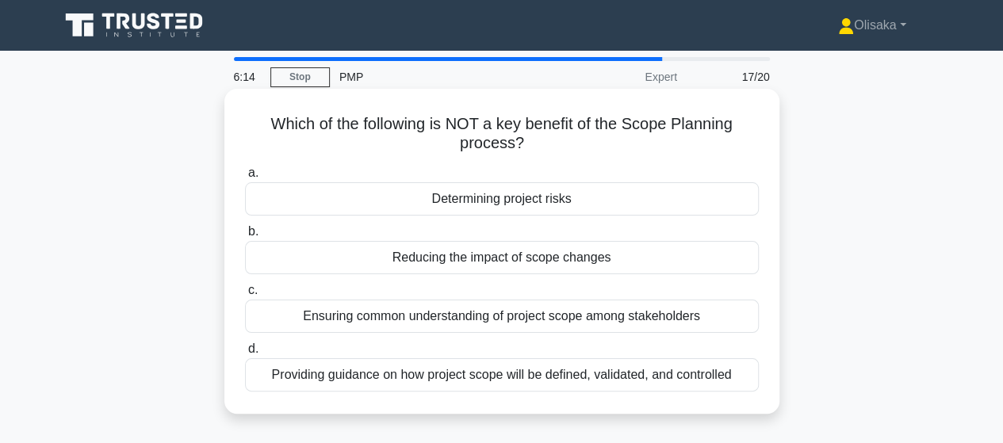
click at [518, 207] on div "Determining project risks" at bounding box center [502, 198] width 514 height 33
click at [245, 178] on input "a. Determining project risks" at bounding box center [245, 173] width 0 height 10
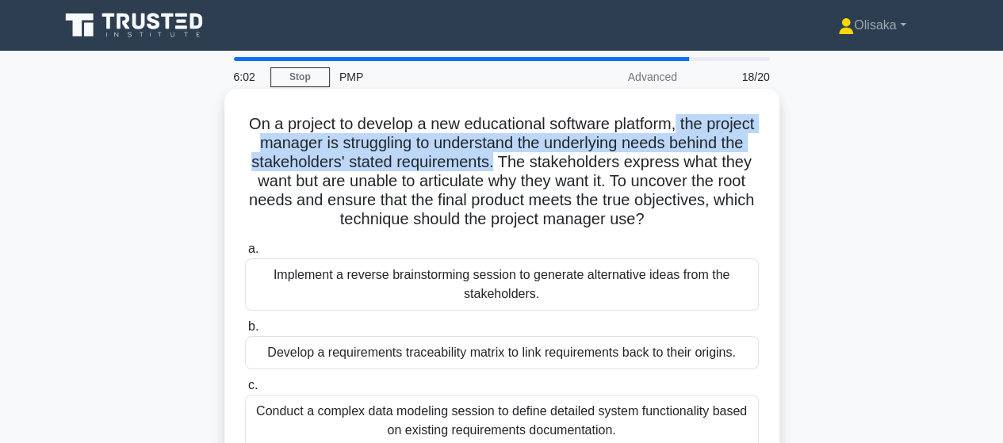
drag, startPoint x: 709, startPoint y: 127, endPoint x: 574, endPoint y: 167, distance: 140.5
click at [574, 167] on h5 "On a project to develop a new educational software platform, the project manage…" at bounding box center [501, 172] width 517 height 116
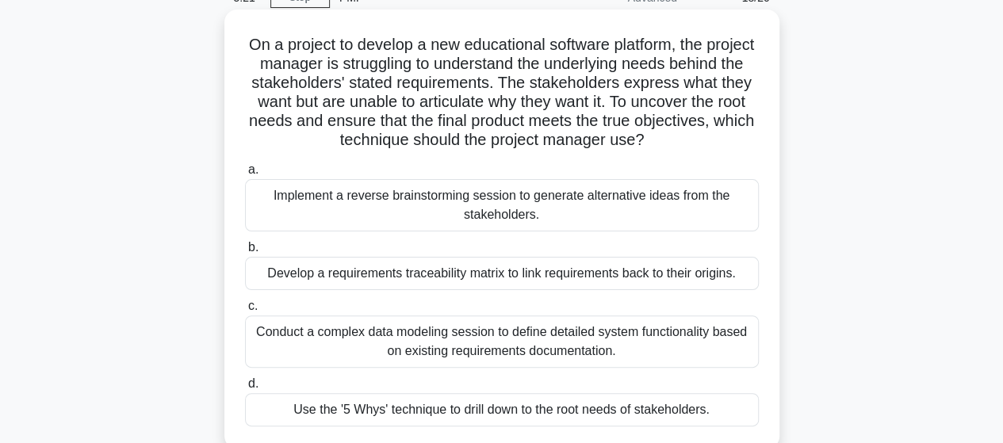
click at [470, 405] on div "Use the '5 Whys' technique to drill down to the root needs of stakeholders." at bounding box center [502, 409] width 514 height 33
click at [245, 389] on input "d. Use the '5 Whys' technique to drill down to the root needs of stakeholders." at bounding box center [245, 384] width 0 height 10
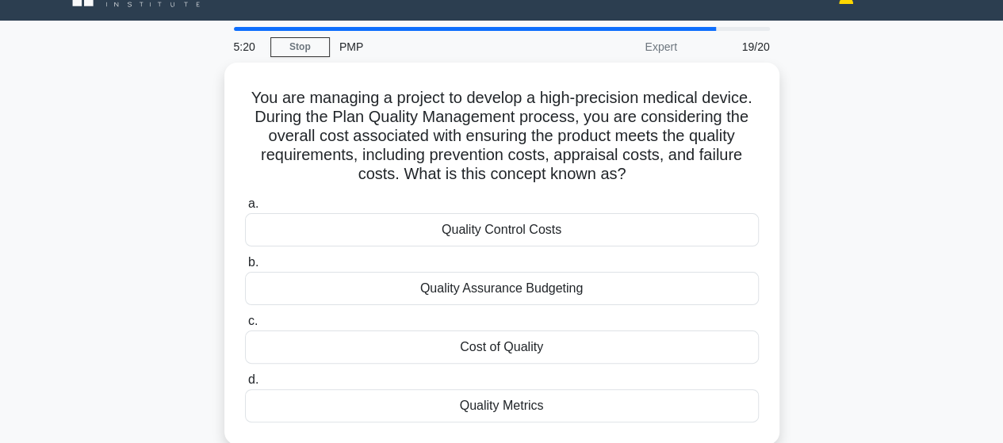
scroll to position [0, 0]
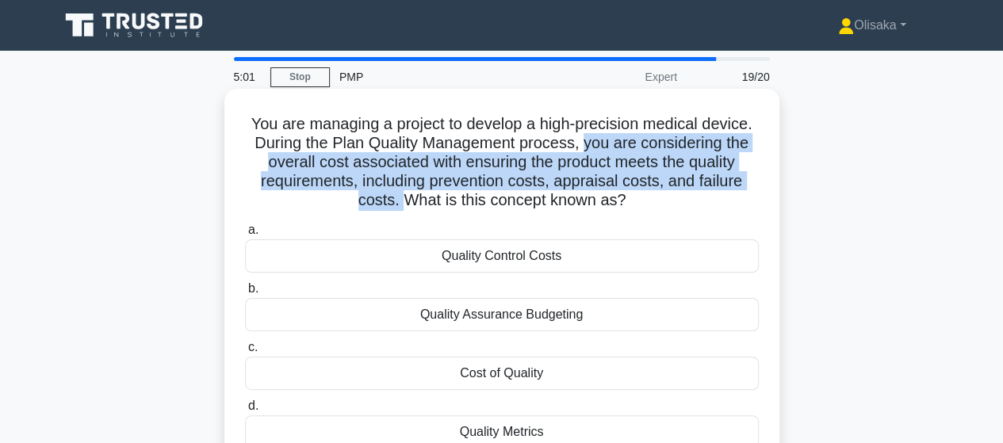
drag, startPoint x: 583, startPoint y: 144, endPoint x: 398, endPoint y: 202, distance: 193.6
click at [398, 202] on h5 "You are managing a project to develop a high-precision medical device. During t…" at bounding box center [501, 162] width 517 height 97
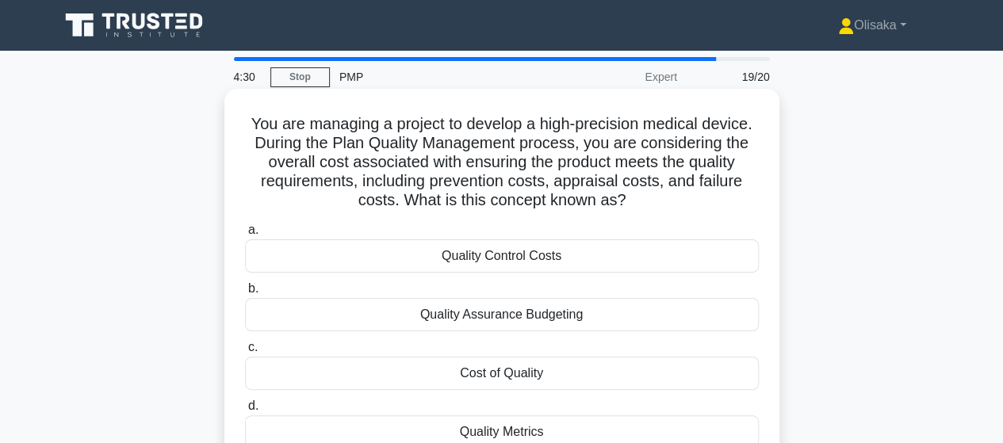
click at [522, 378] on div "Cost of Quality" at bounding box center [502, 373] width 514 height 33
click at [245, 353] on input "c. Cost of Quality" at bounding box center [245, 348] width 0 height 10
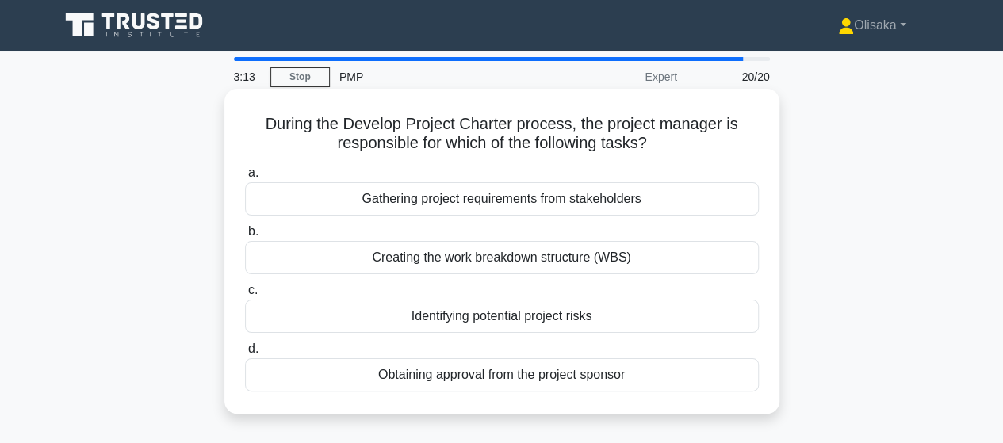
click at [519, 374] on div "Obtaining approval from the project sponsor" at bounding box center [502, 374] width 514 height 33
click at [245, 354] on input "d. Obtaining approval from the project sponsor" at bounding box center [245, 349] width 0 height 10
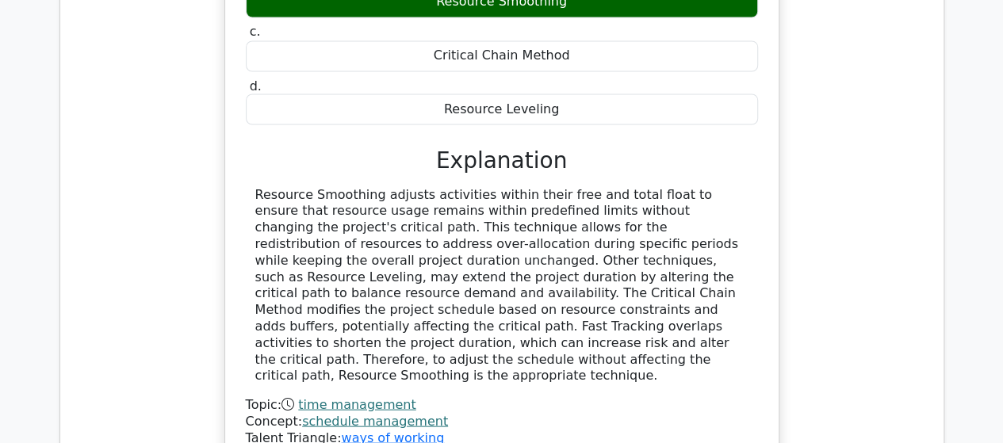
scroll to position [1427, 0]
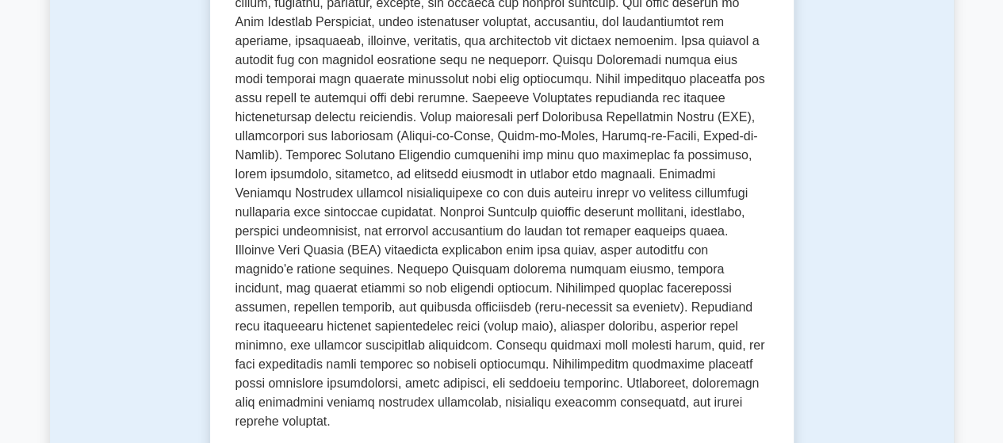
scroll to position [396, 0]
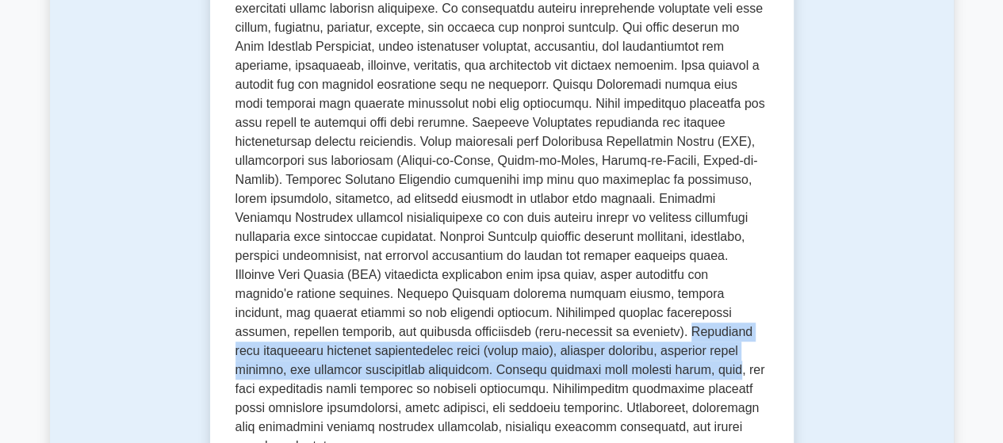
drag, startPoint x: 461, startPoint y: 334, endPoint x: 545, endPoint y: 364, distance: 89.3
click at [545, 364] on p at bounding box center [502, 218] width 533 height 476
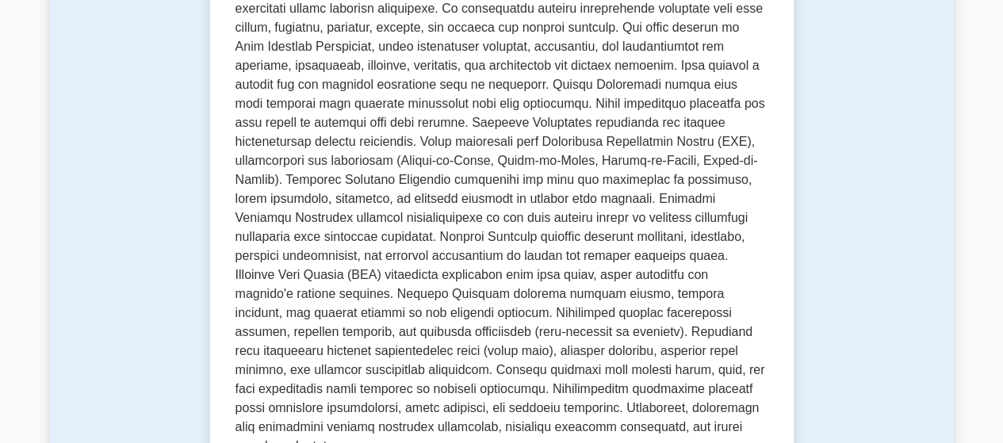
click at [453, 158] on p at bounding box center [502, 218] width 533 height 476
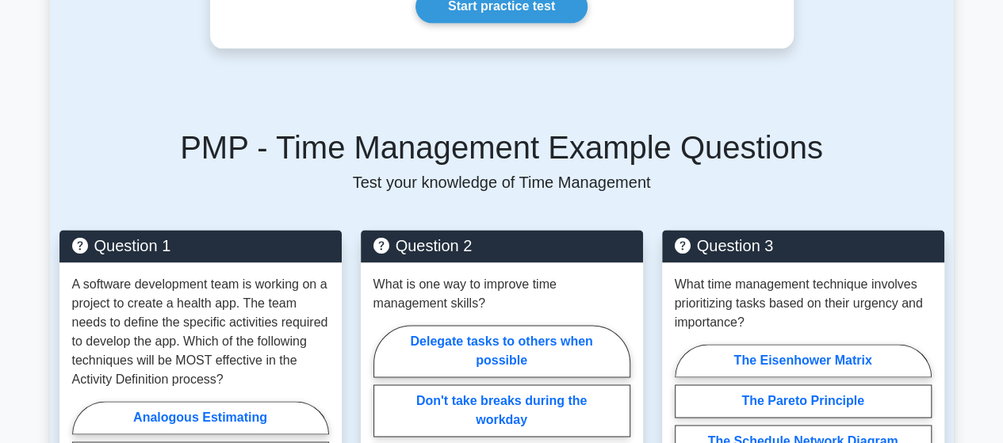
scroll to position [1189, 0]
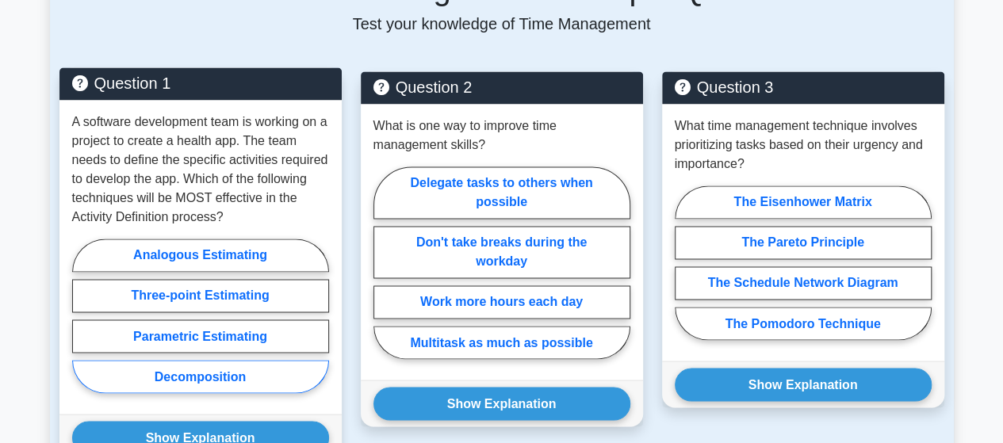
click at [179, 360] on label "Decomposition" at bounding box center [200, 376] width 257 height 33
click at [82, 326] on input "Decomposition" at bounding box center [77, 321] width 10 height 10
radio input "true"
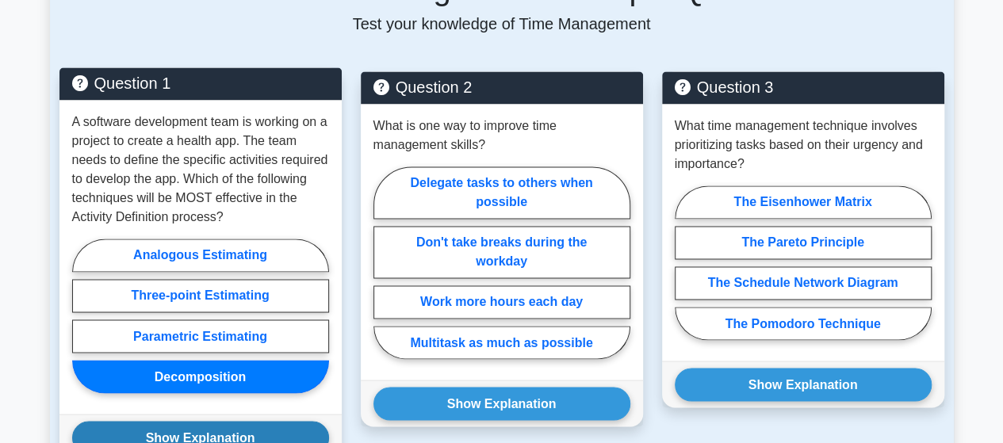
click at [187, 421] on button "Show Explanation" at bounding box center [200, 437] width 257 height 33
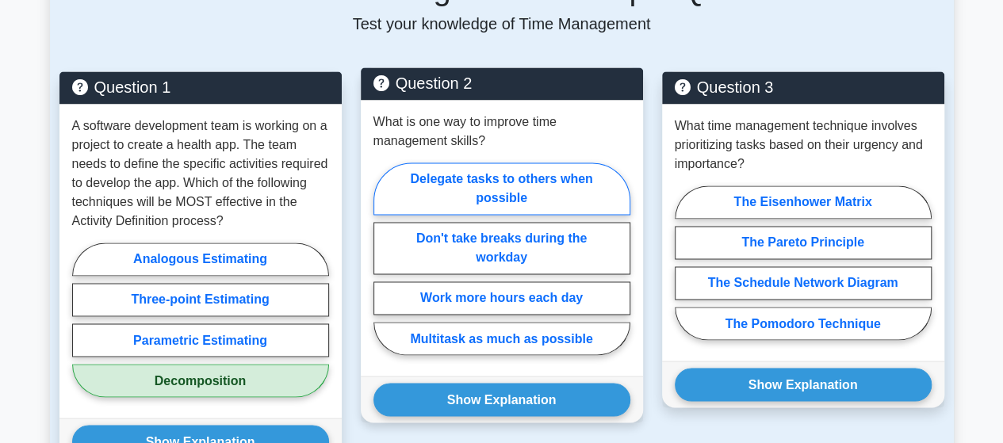
click at [476, 170] on label "Delegate tasks to others when possible" at bounding box center [501, 189] width 257 height 52
click at [384, 259] on input "Delegate tasks to others when possible" at bounding box center [378, 264] width 10 height 10
radio input "true"
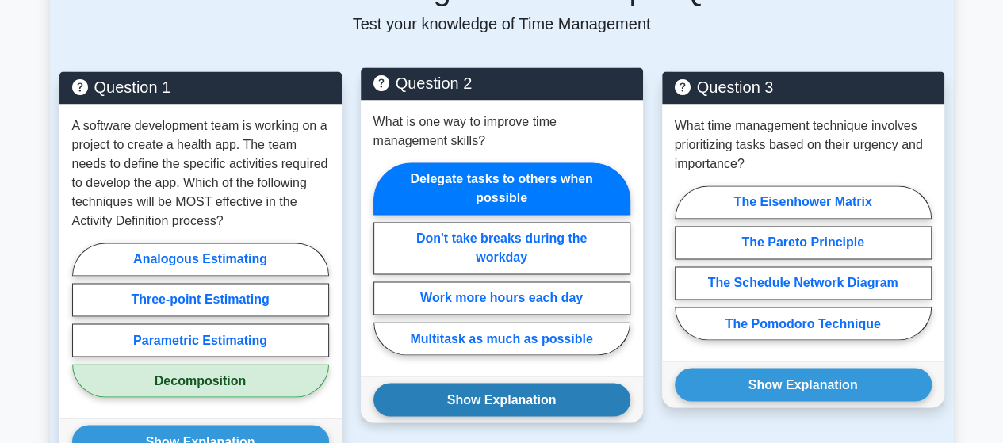
click at [500, 383] on button "Show Explanation" at bounding box center [501, 399] width 257 height 33
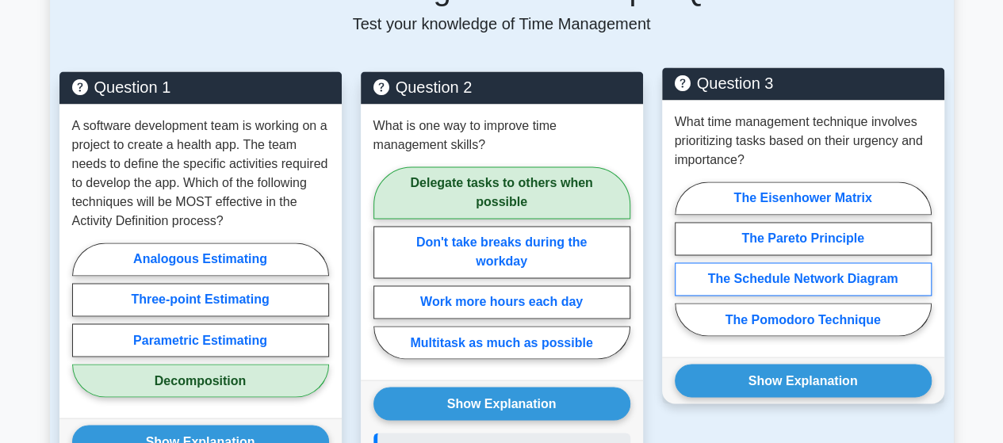
click at [798, 262] on label "The Schedule Network Diagram" at bounding box center [803, 278] width 257 height 33
click at [685, 261] on input "The Schedule Network Diagram" at bounding box center [680, 264] width 10 height 10
radio input "true"
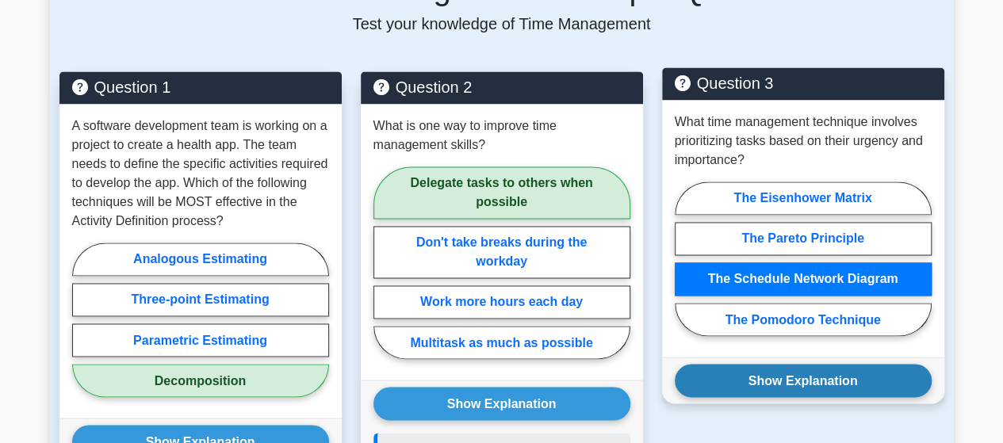
click at [790, 366] on button "Show Explanation" at bounding box center [803, 380] width 257 height 33
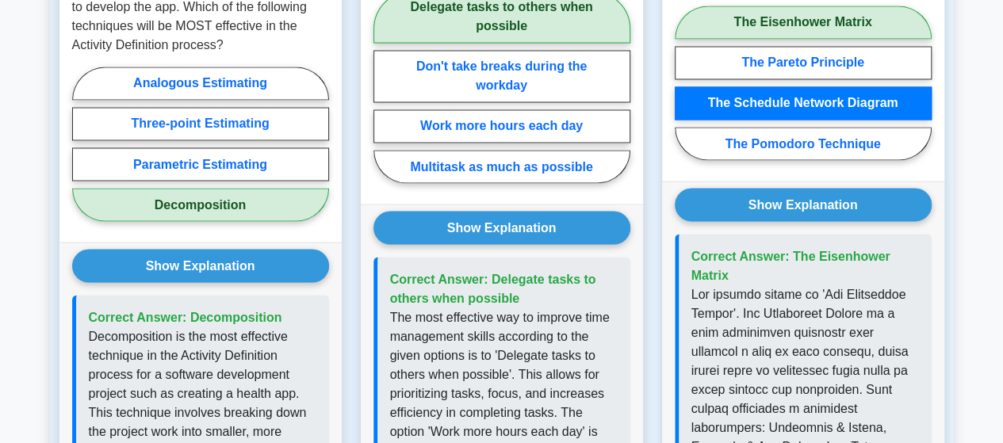
scroll to position [1269, 0]
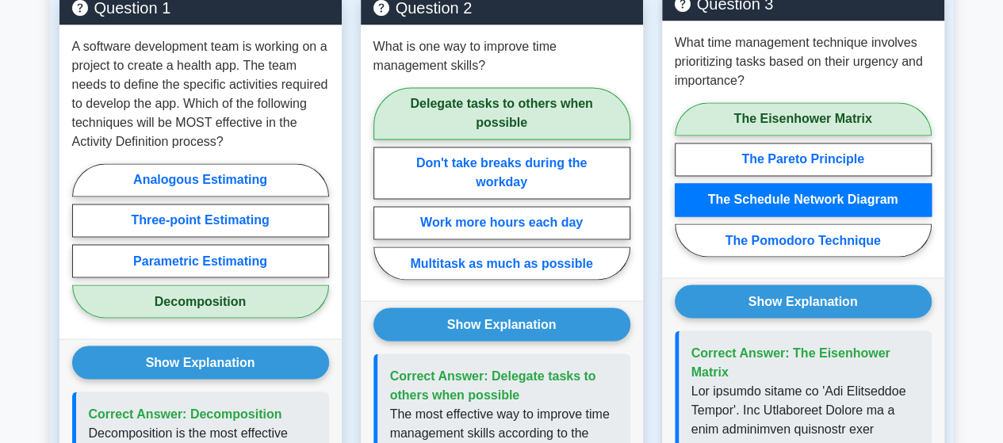
drag, startPoint x: 814, startPoint y: 331, endPoint x: 818, endPoint y: 346, distance: 15.8
click at [818, 346] on p "Correct Answer: The Eisenhower Matrix" at bounding box center [805, 362] width 228 height 38
copy span "Eisenhower Matrix"
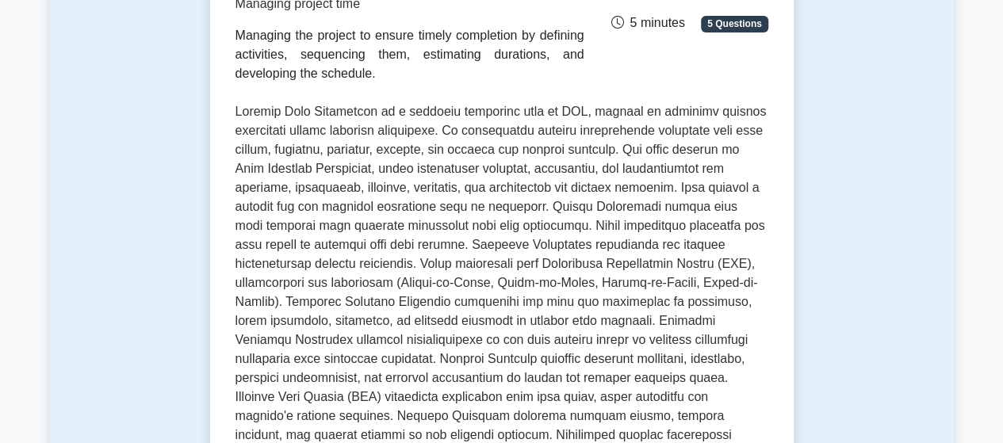
scroll to position [0, 0]
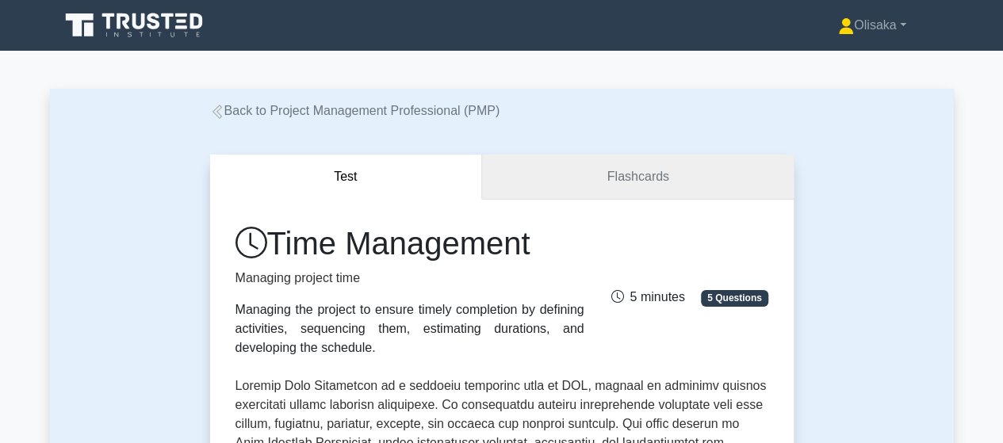
click at [626, 182] on link "Flashcards" at bounding box center [637, 177] width 311 height 45
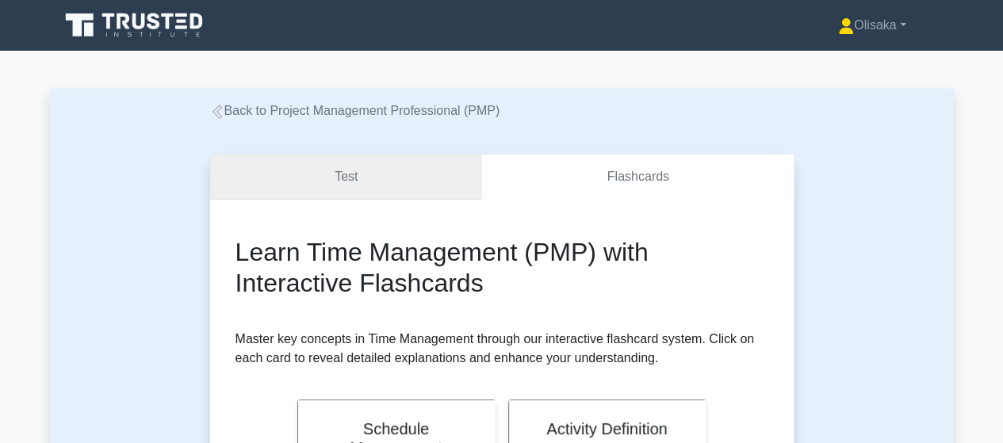
click at [354, 184] on link "Test" at bounding box center [346, 177] width 273 height 45
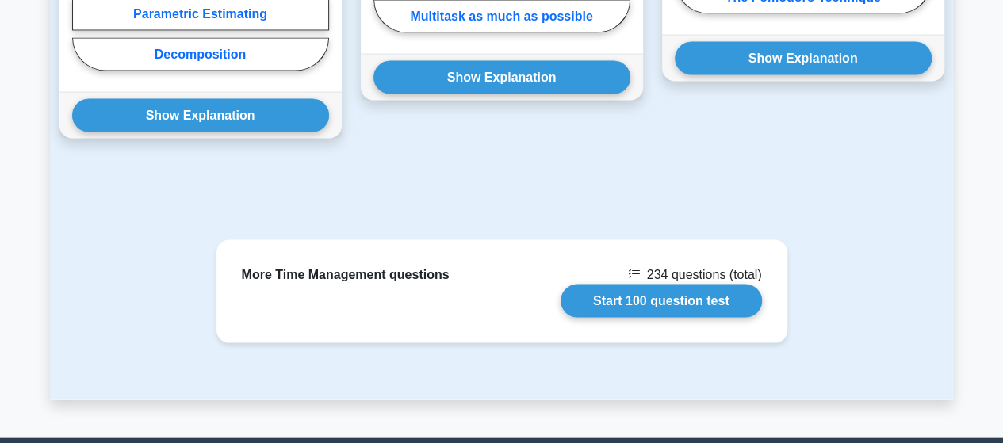
scroll to position [1586, 0]
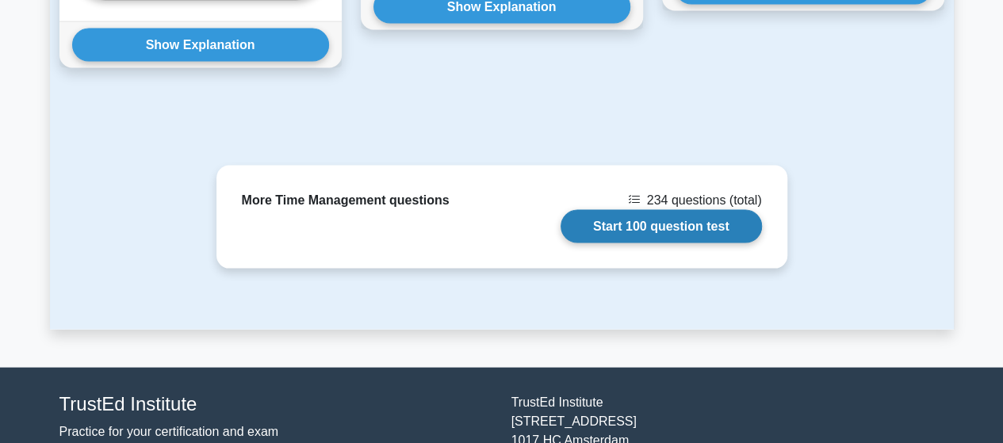
click at [649, 210] on link "Start 100 question test" at bounding box center [661, 226] width 201 height 33
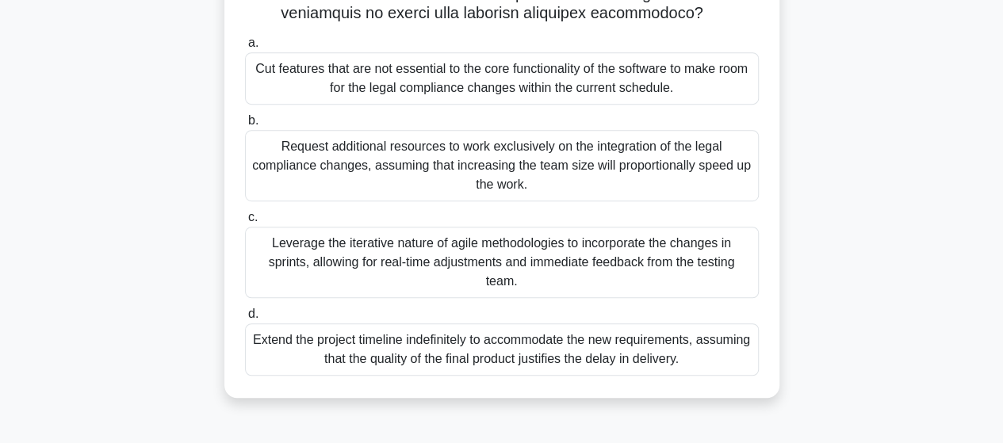
scroll to position [79, 0]
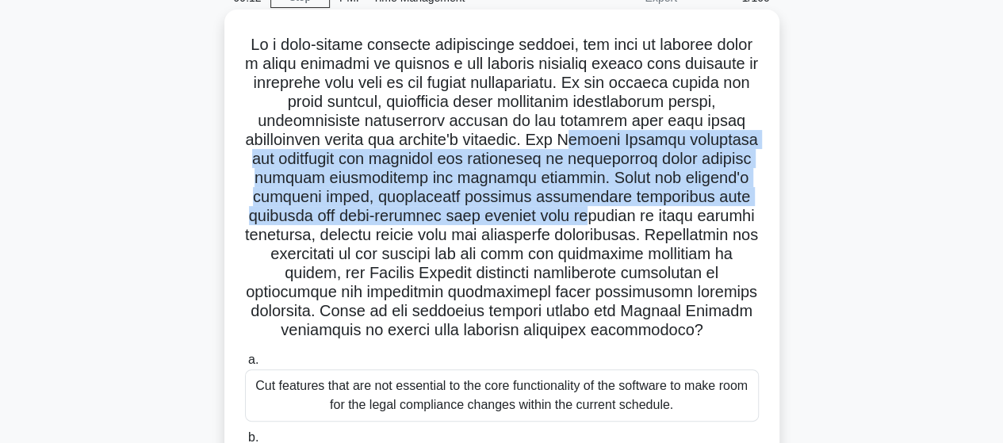
drag, startPoint x: 630, startPoint y: 143, endPoint x: 642, endPoint y: 213, distance: 70.8
click at [642, 213] on h5 ".spinner_0XTQ{transform-origin:center;animation:spinner_y6GP .75s linear infini…" at bounding box center [501, 188] width 517 height 306
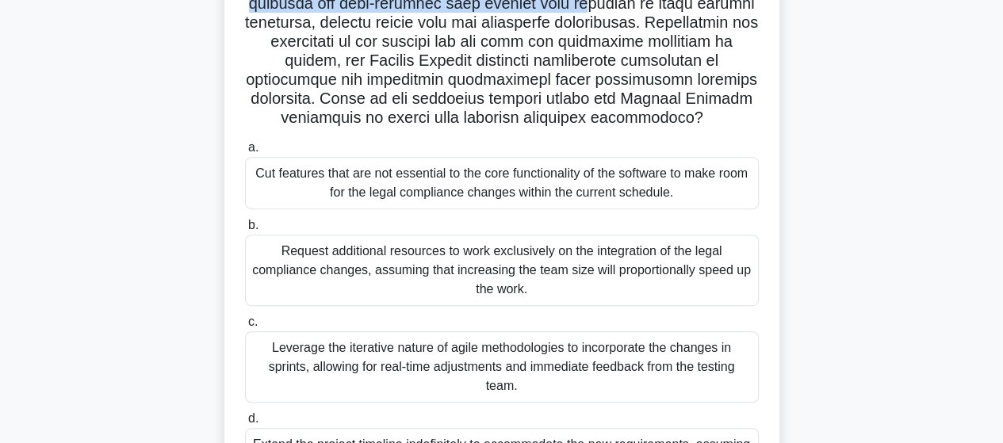
scroll to position [317, 0]
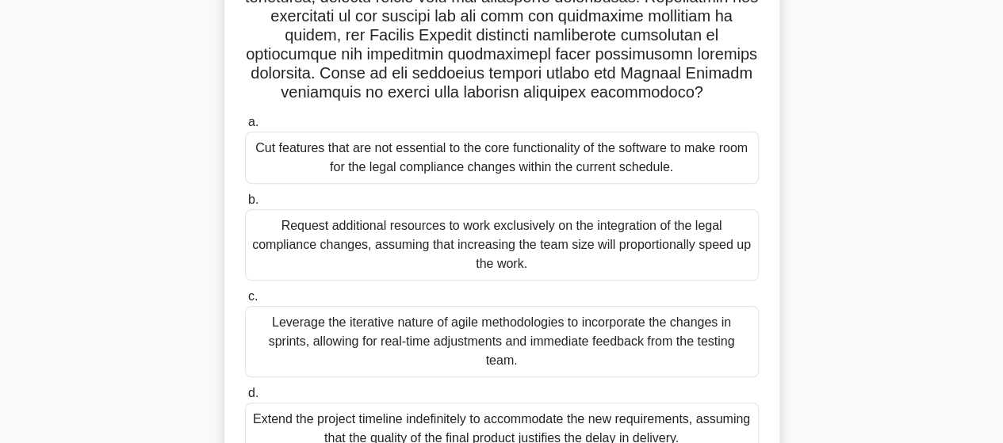
click at [452, 157] on div "Cut features that are not essential to the core functionality of the software t…" at bounding box center [502, 158] width 514 height 52
click at [245, 128] on input "a. Cut features that are not essential to the core functionality of the softwar…" at bounding box center [245, 122] width 0 height 10
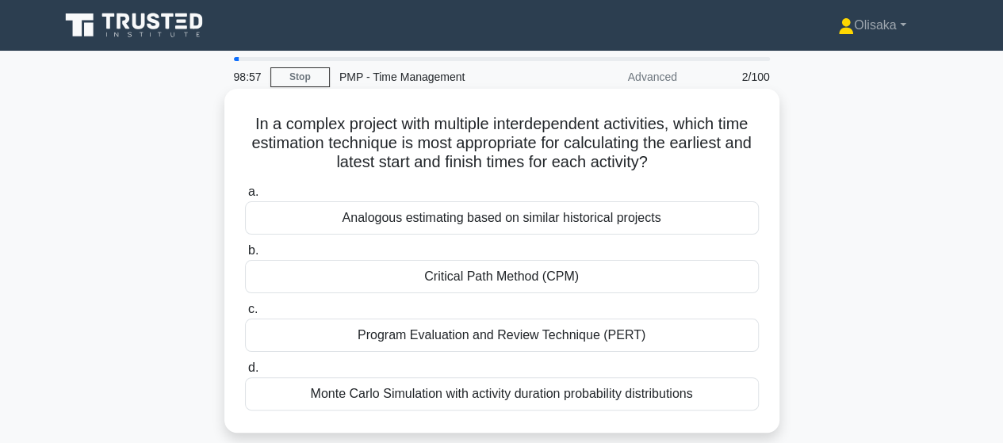
scroll to position [0, 0]
click at [523, 275] on div "Critical Path Method (CPM)" at bounding box center [502, 276] width 514 height 33
click at [245, 256] on input "b. Critical Path Method (CPM)" at bounding box center [245, 251] width 0 height 10
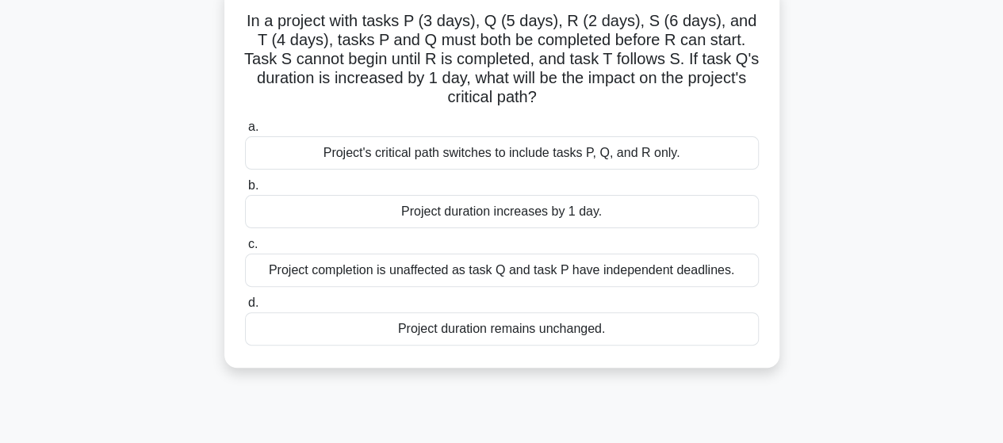
scroll to position [79, 0]
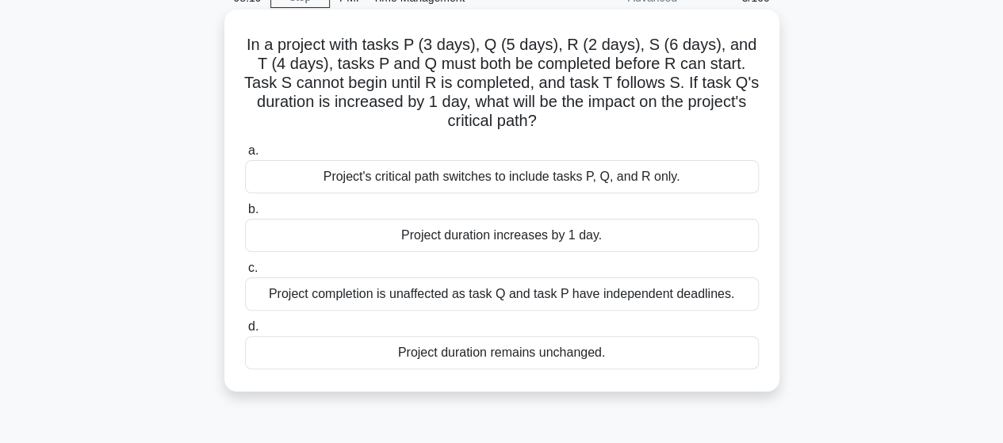
click at [496, 293] on div "Project completion is unaffected as task Q and task P have independent deadline…" at bounding box center [502, 294] width 514 height 33
click at [245, 274] on input "c. Project completion is unaffected as task Q and task P have independent deadl…" at bounding box center [245, 268] width 0 height 10
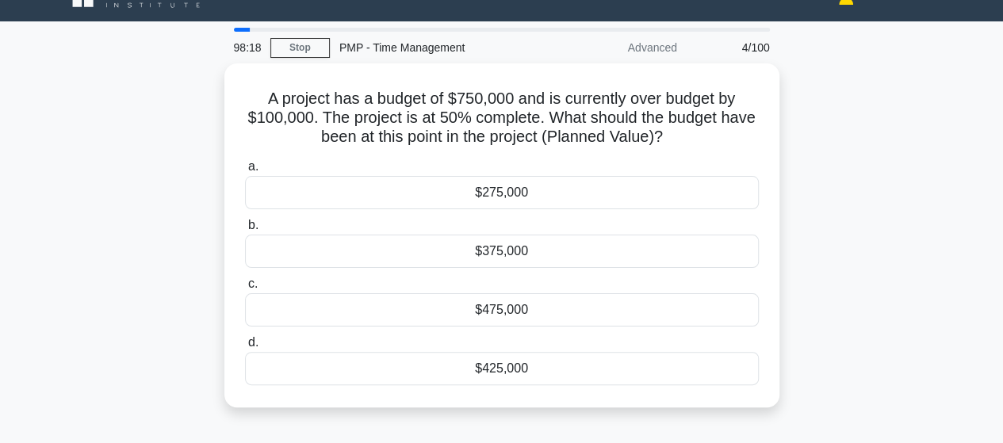
scroll to position [0, 0]
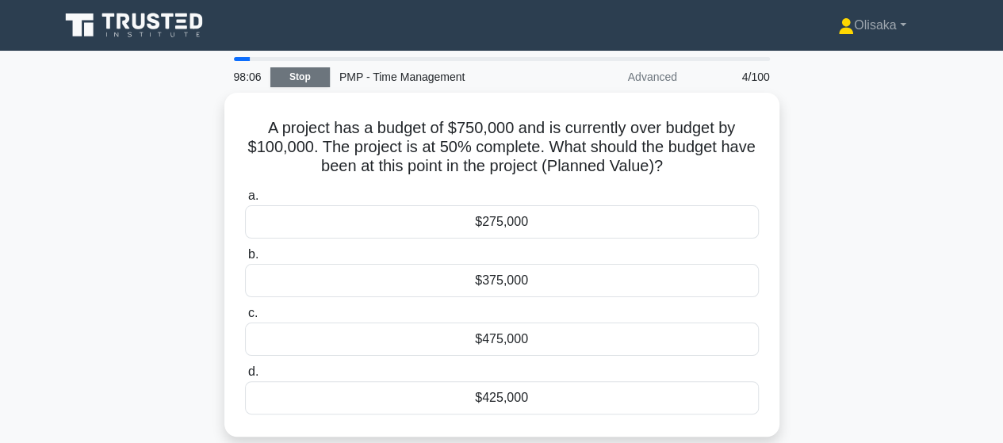
click at [306, 72] on link "Stop" at bounding box center [299, 77] width 59 height 20
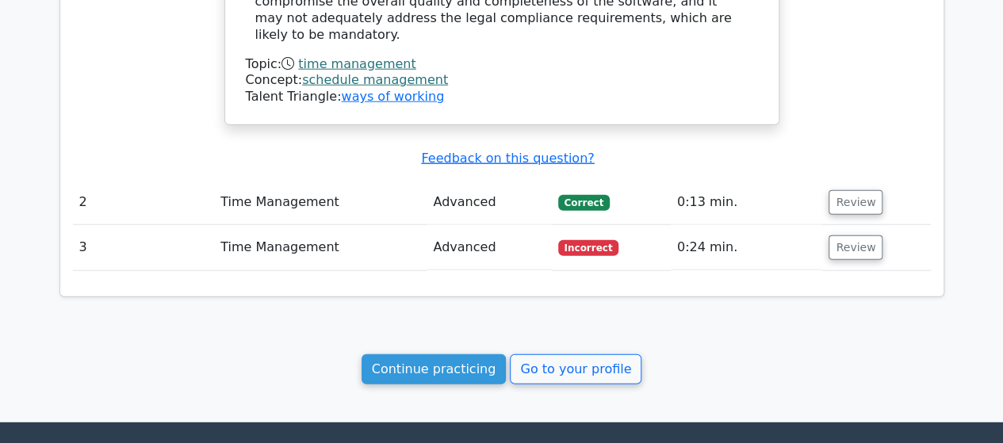
scroll to position [1982, 0]
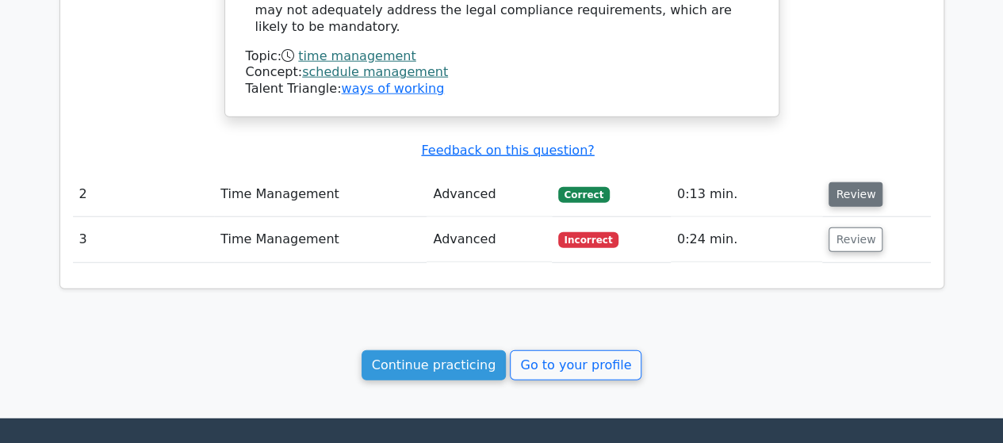
click at [847, 182] on button "Review" at bounding box center [856, 194] width 54 height 25
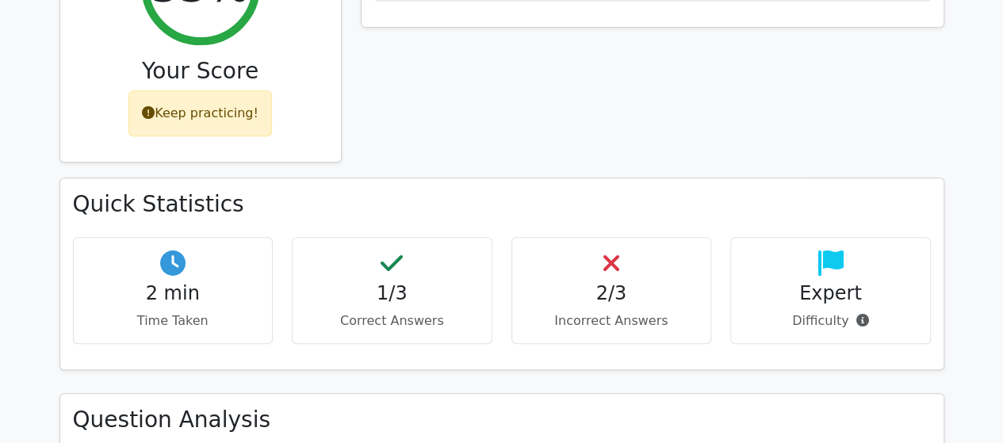
scroll to position [0, 0]
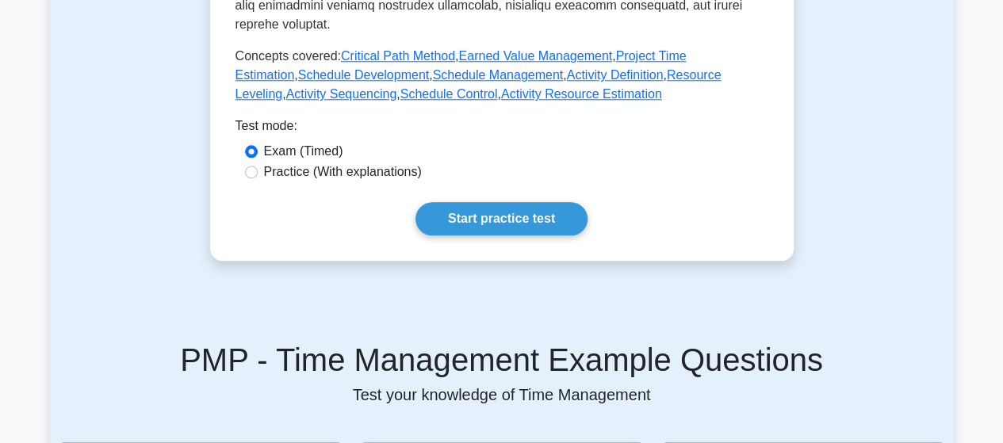
scroll to position [793, 0]
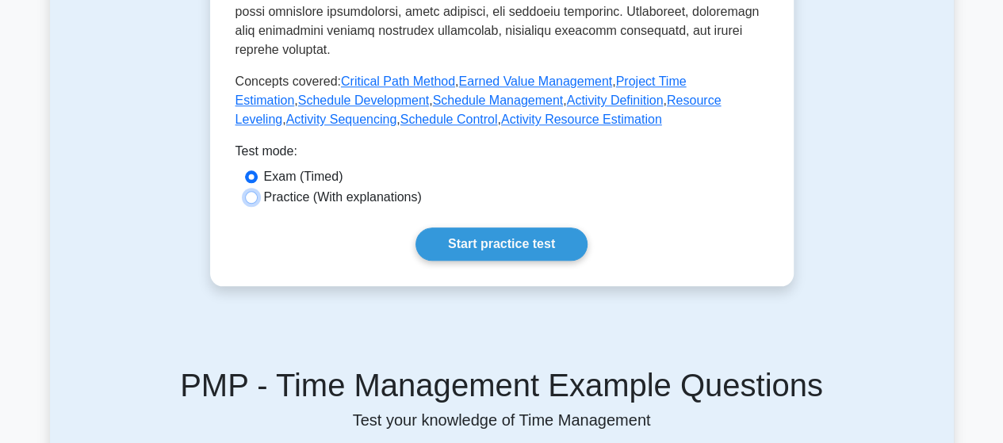
click at [251, 191] on input "Practice (With explanations)" at bounding box center [251, 197] width 13 height 13
radio input "true"
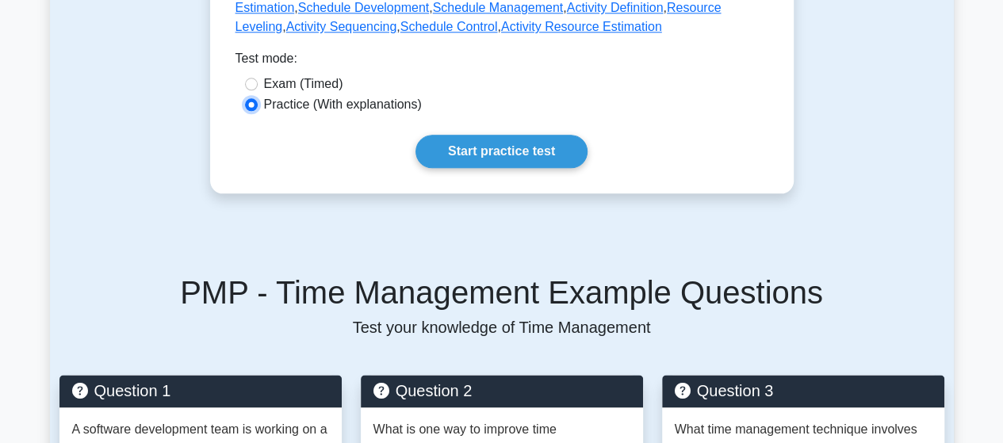
scroll to position [634, 0]
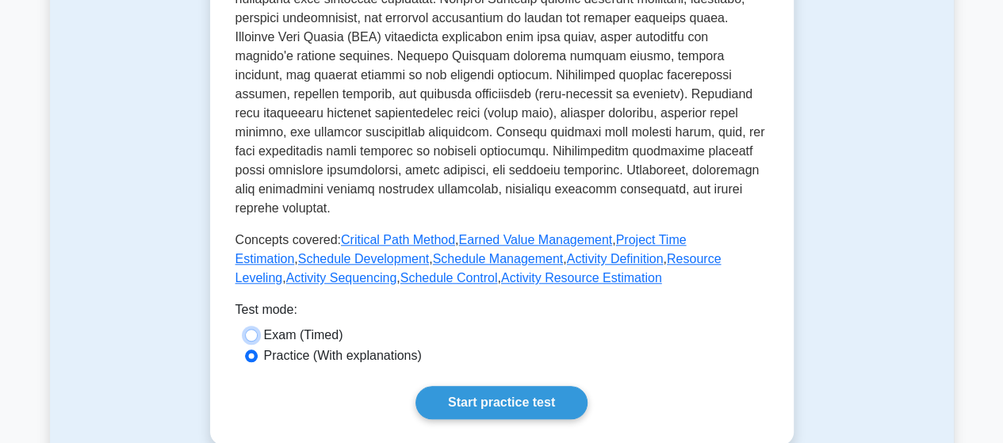
click at [249, 329] on input "Exam (Timed)" at bounding box center [251, 335] width 13 height 13
radio input "true"
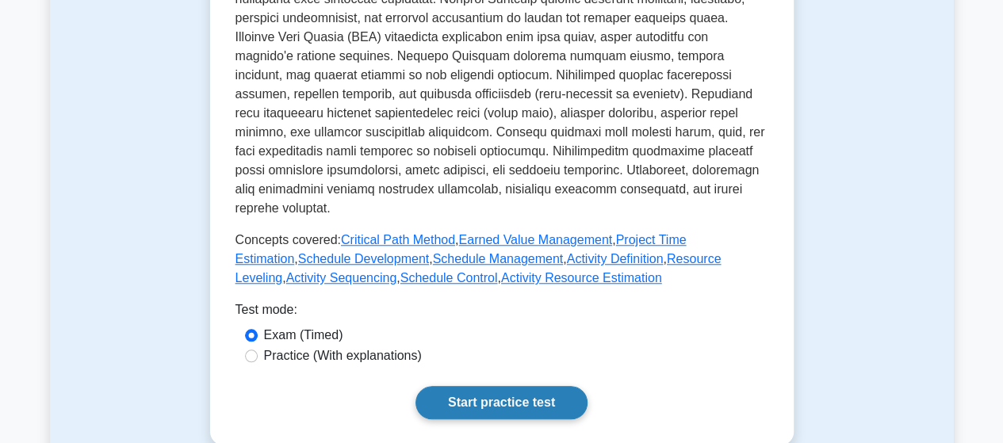
click at [490, 386] on link "Start practice test" at bounding box center [502, 402] width 172 height 33
